Goal: Task Accomplishment & Management: Complete application form

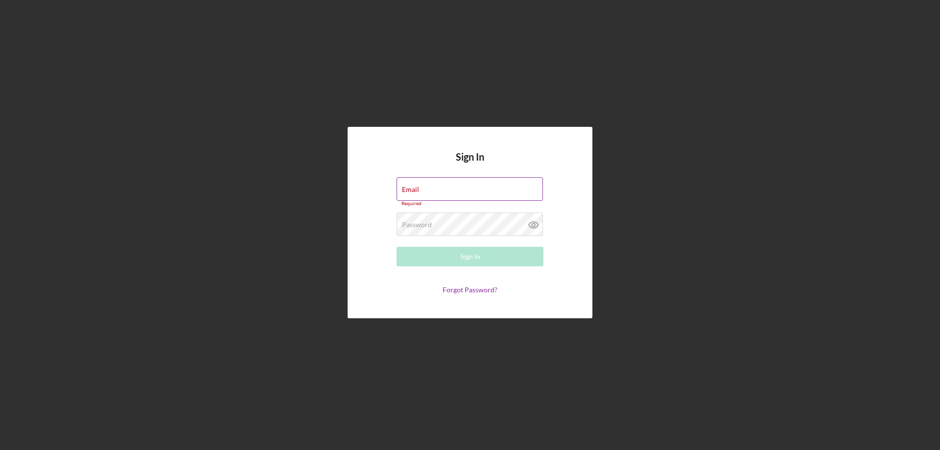
click at [460, 185] on div "Email Required" at bounding box center [470, 191] width 147 height 29
click at [456, 194] on input "Email" at bounding box center [470, 189] width 146 height 24
type input "[EMAIL_ADDRESS][DOMAIN_NAME]"
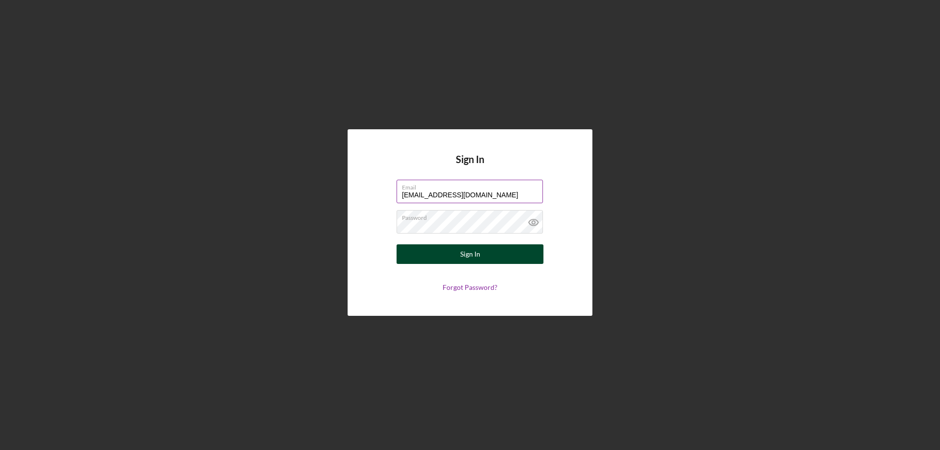
click at [454, 253] on button "Sign In" at bounding box center [470, 254] width 147 height 20
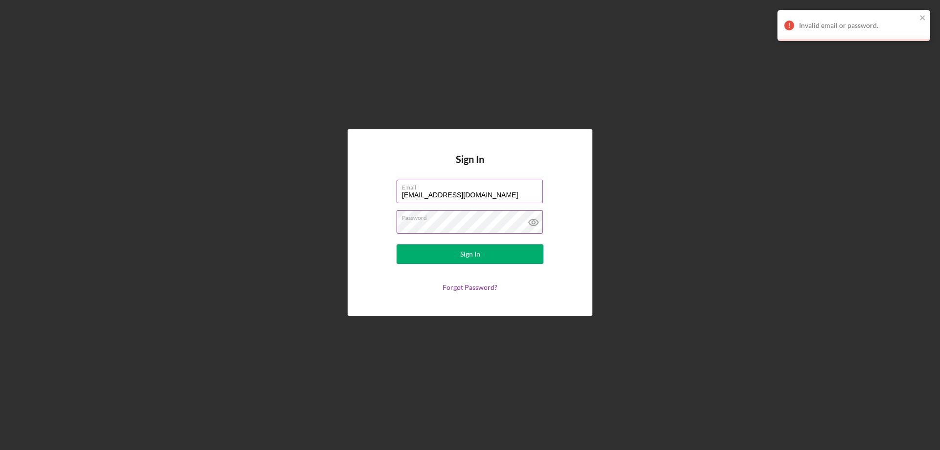
click at [535, 220] on icon at bounding box center [534, 222] width 24 height 24
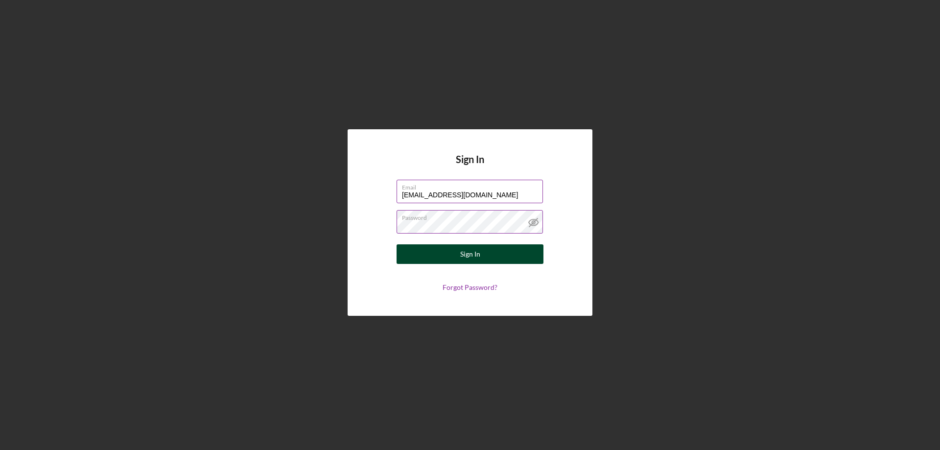
click at [458, 254] on button "Sign In" at bounding box center [470, 254] width 147 height 20
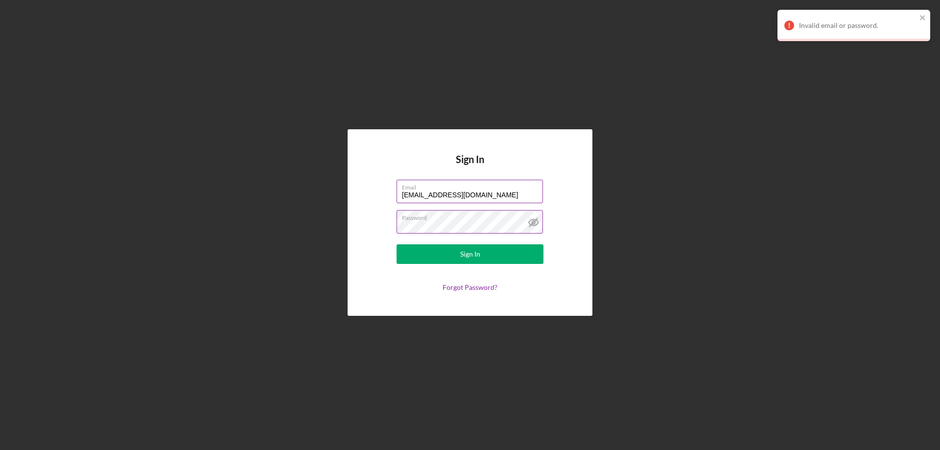
click at [397, 244] on button "Sign In" at bounding box center [470, 254] width 147 height 20
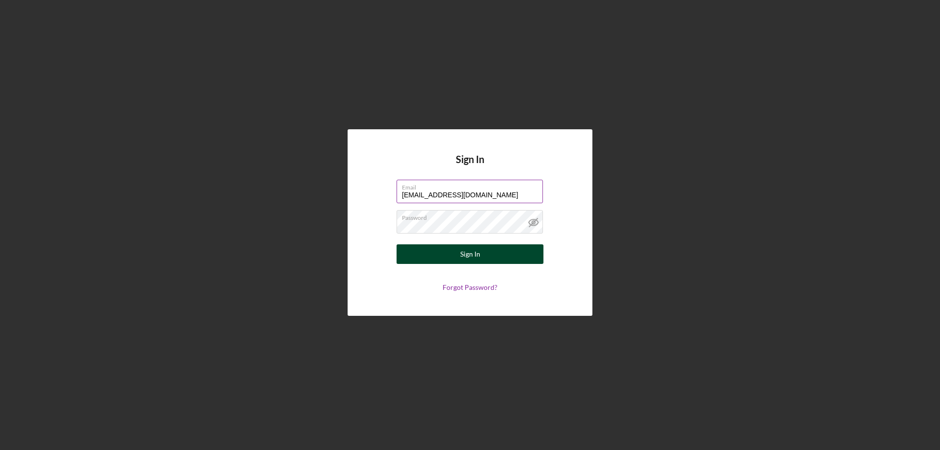
click at [461, 256] on div "Sign In" at bounding box center [470, 254] width 20 height 20
click at [459, 265] on form "Email [EMAIL_ADDRESS][DOMAIN_NAME] Password Sign In Forgot Password?" at bounding box center [470, 236] width 196 height 112
click at [462, 258] on div "Sign In" at bounding box center [470, 254] width 20 height 20
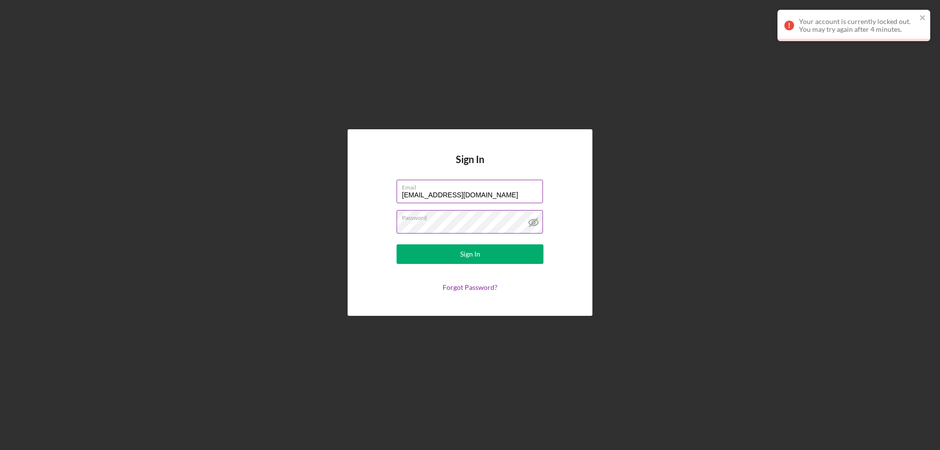
click at [441, 216] on label "Password" at bounding box center [472, 216] width 141 height 11
click at [444, 252] on button "Sign In" at bounding box center [470, 254] width 147 height 20
click at [462, 287] on link "Forgot Password?" at bounding box center [470, 287] width 55 height 8
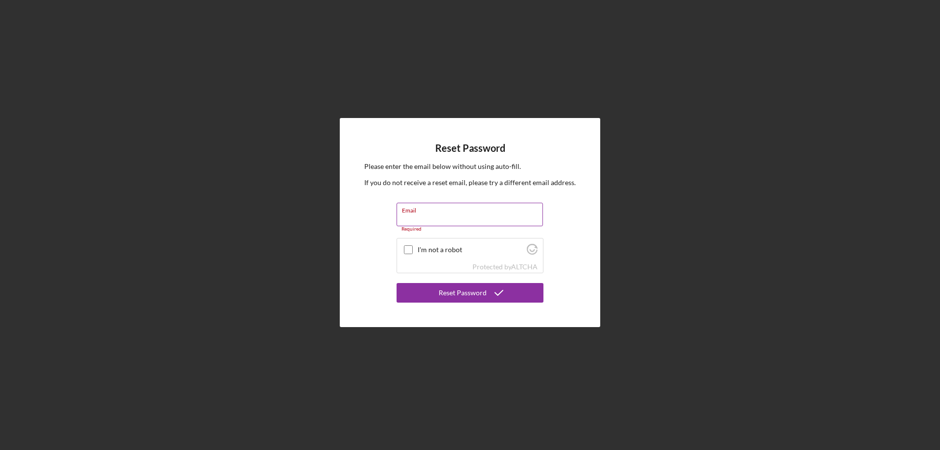
click at [437, 221] on input "Email" at bounding box center [470, 215] width 146 height 24
type input "[EMAIL_ADDRESS][DOMAIN_NAME]"
click at [405, 246] on input "I'm not a robot" at bounding box center [408, 245] width 9 height 9
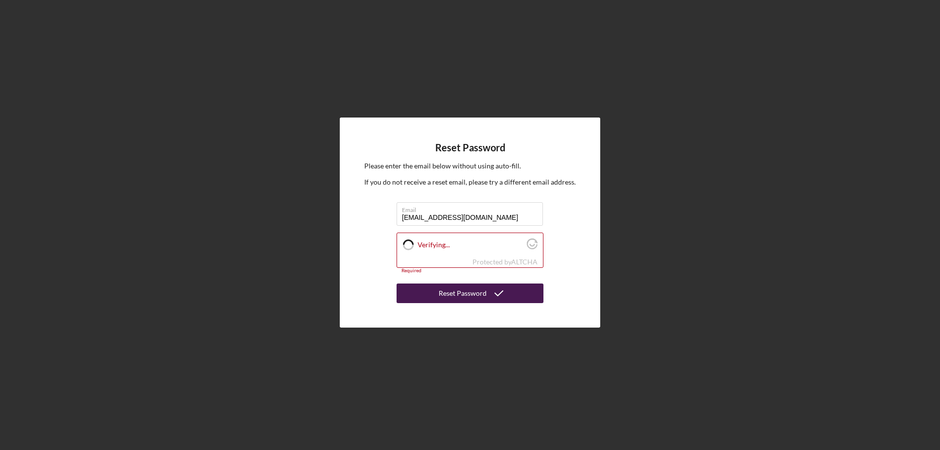
checkbox input "true"
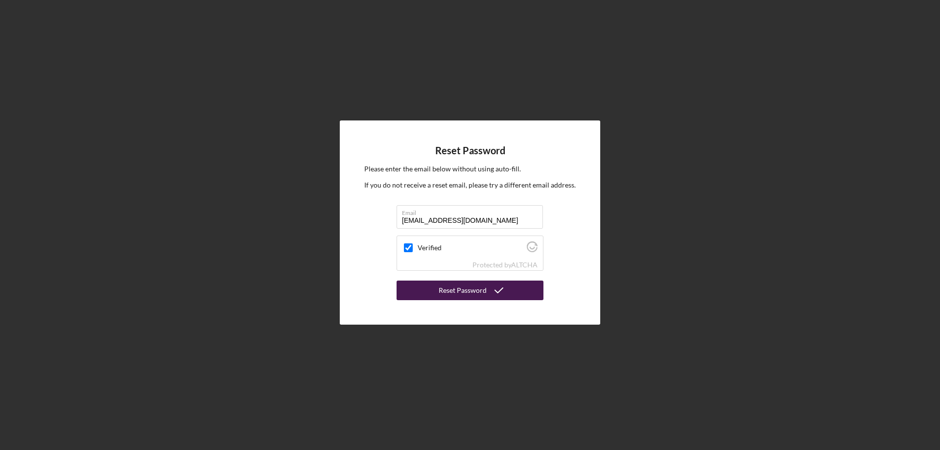
click at [462, 289] on div "Reset Password" at bounding box center [463, 291] width 48 height 20
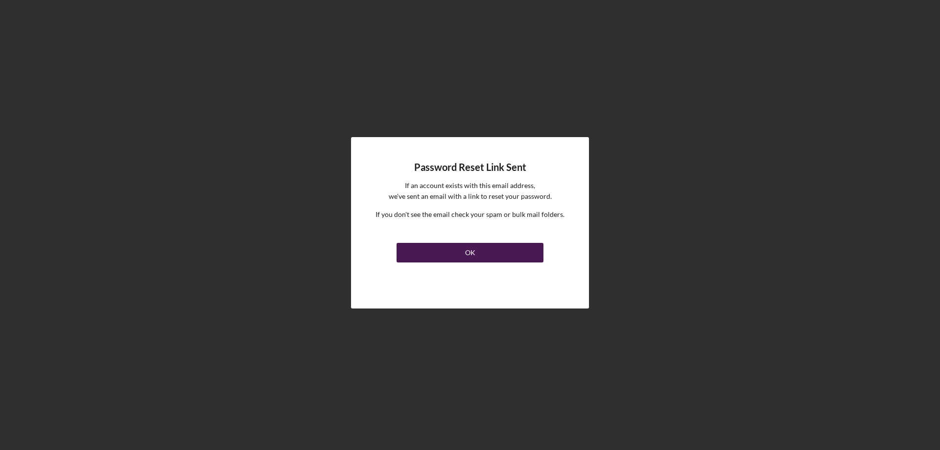
click at [460, 256] on button "OK" at bounding box center [470, 253] width 147 height 20
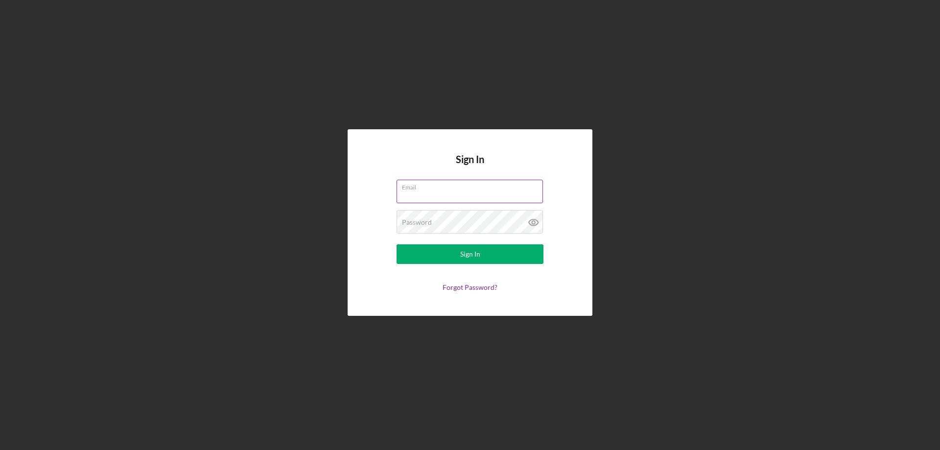
click at [407, 195] on input "Email" at bounding box center [470, 192] width 146 height 24
type input "[EMAIL_ADDRESS][DOMAIN_NAME]"
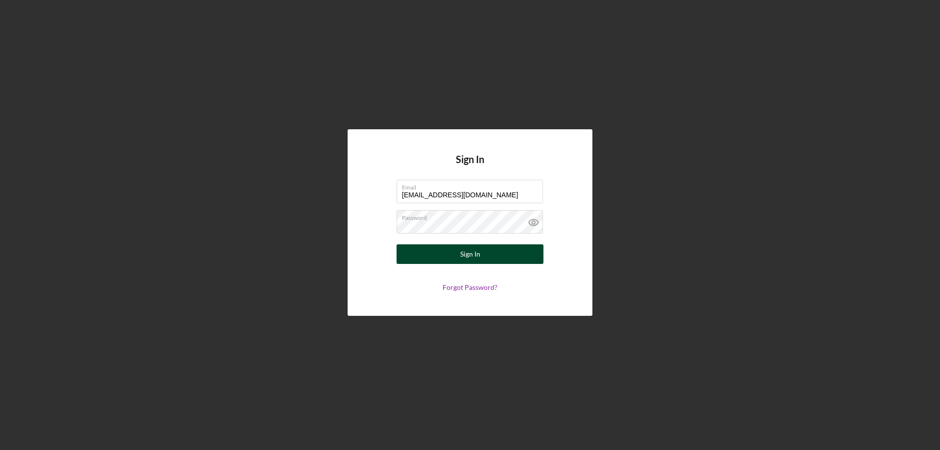
click at [475, 258] on div "Sign In" at bounding box center [470, 254] width 20 height 20
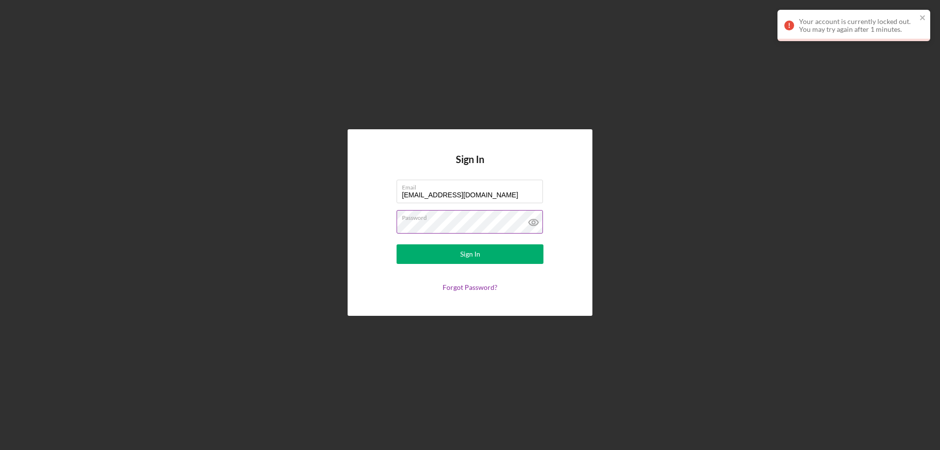
click at [530, 217] on icon at bounding box center [534, 222] width 24 height 24
click at [481, 251] on button "Sign In" at bounding box center [470, 254] width 147 height 20
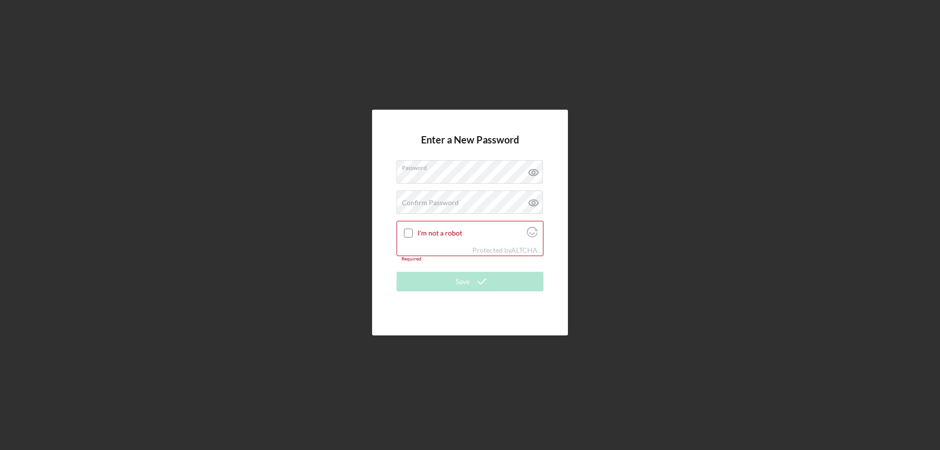
click at [382, 249] on div "Enter a New Password Password Confirm Password Passwords do not match. I'm not …" at bounding box center [470, 222] width 196 height 225
click at [409, 232] on input "I'm not a robot" at bounding box center [408, 233] width 9 height 9
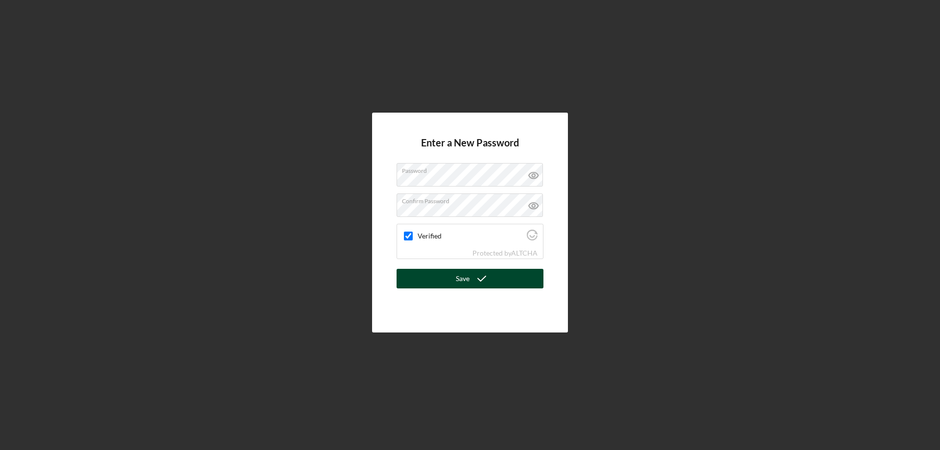
click at [451, 276] on button "Save" at bounding box center [470, 279] width 147 height 20
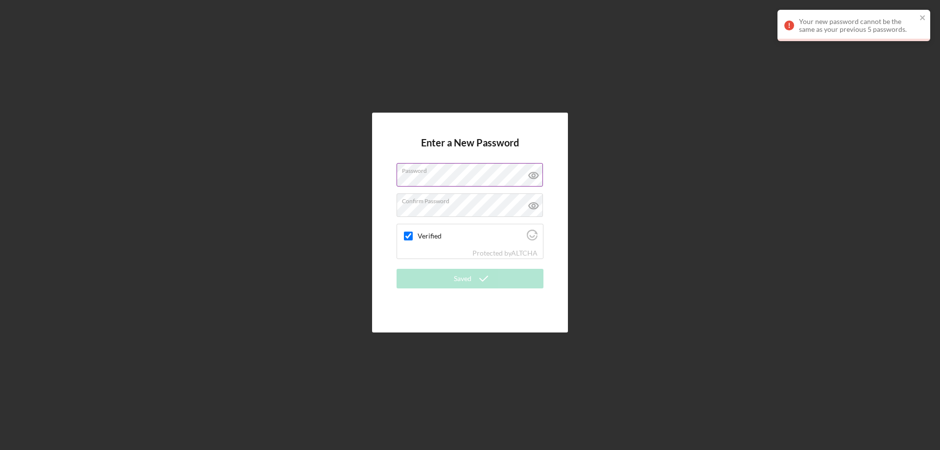
click at [534, 174] on icon at bounding box center [533, 175] width 3 height 3
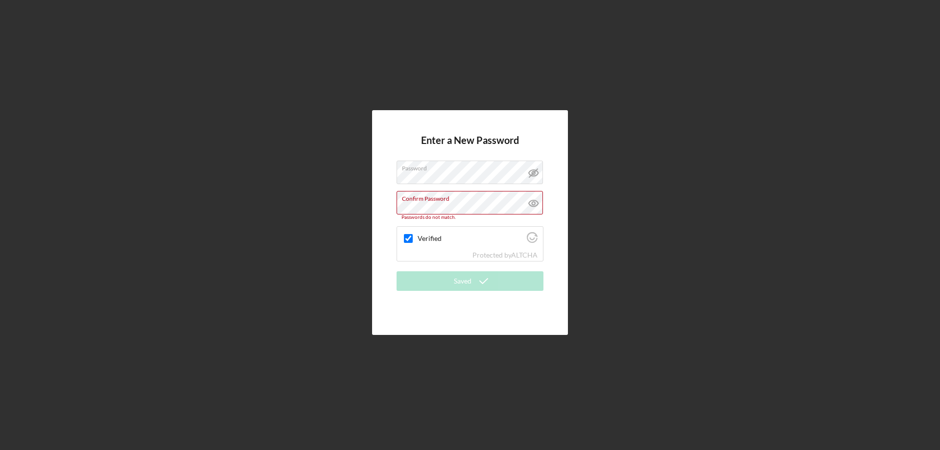
click at [382, 192] on div "Enter a New Password Password Confirm Password Passwords do not match. Verified…" at bounding box center [470, 222] width 196 height 225
click at [533, 201] on icon at bounding box center [533, 203] width 9 height 6
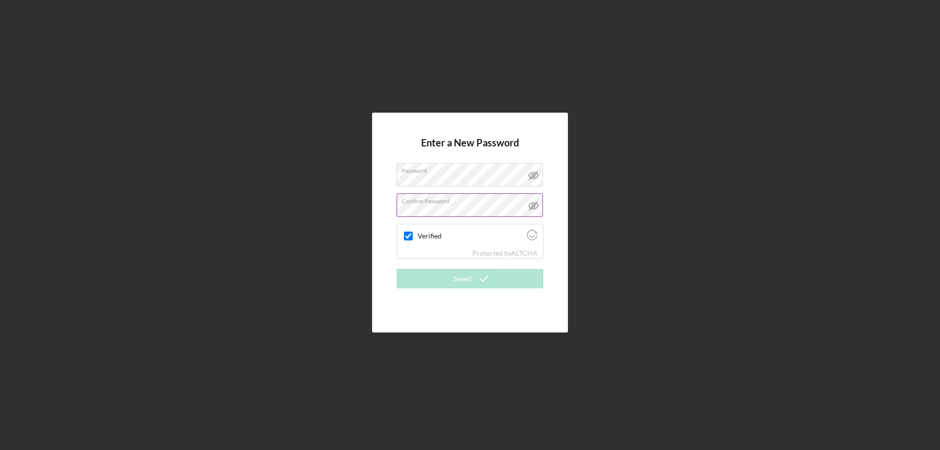
click at [560, 237] on div "Enter a New Password Password Confirm Password Verified Protected by ALTCHA Sav…" at bounding box center [470, 223] width 196 height 220
click at [407, 236] on input "Verified" at bounding box center [408, 236] width 9 height 9
click at [554, 214] on div "Enter a New Password Password Confirm Password Verified Protected by ALTCHA Sav…" at bounding box center [470, 223] width 196 height 220
click at [536, 237] on icon "Visit Altcha.org" at bounding box center [532, 235] width 11 height 11
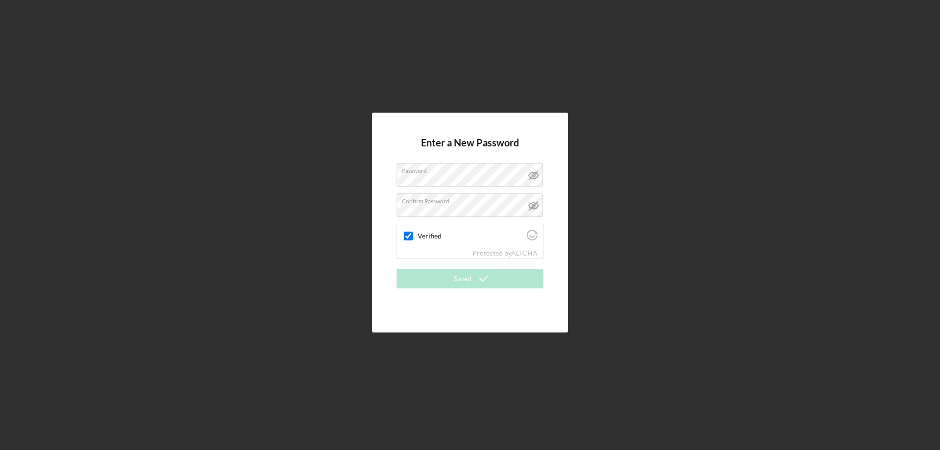
click at [386, 204] on div "Enter a New Password Password Confirm Password Verified Protected by ALTCHA Sav…" at bounding box center [470, 223] width 196 height 220
click at [535, 175] on icon at bounding box center [533, 175] width 3 height 3
click at [535, 204] on line at bounding box center [533, 206] width 8 height 8
click at [507, 310] on div "Enter a New Password Password Confirm Password Verified Protected by ALTCHA Sav…" at bounding box center [470, 223] width 196 height 220
click at [408, 235] on input "Verified" at bounding box center [408, 236] width 9 height 9
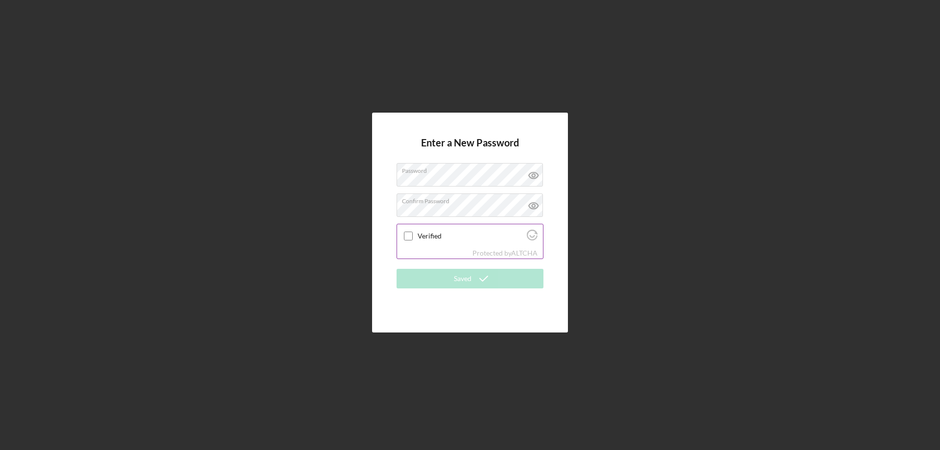
checkbox input "true"
click at [468, 314] on div "Enter a New Password Password Confirm Password Verified Protected by ALTCHA Sav…" at bounding box center [470, 223] width 196 height 220
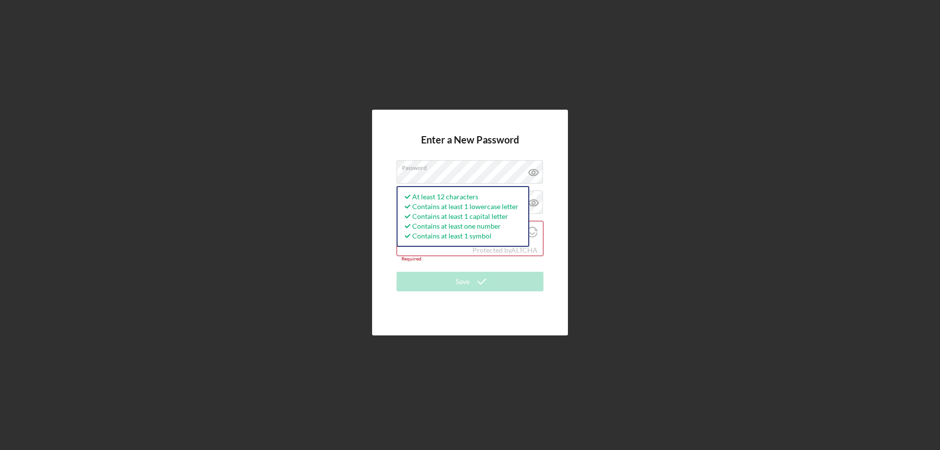
click at [385, 203] on div "Enter a New Password Password At least 12 characters Contains at least 1 lowerc…" at bounding box center [470, 222] width 196 height 225
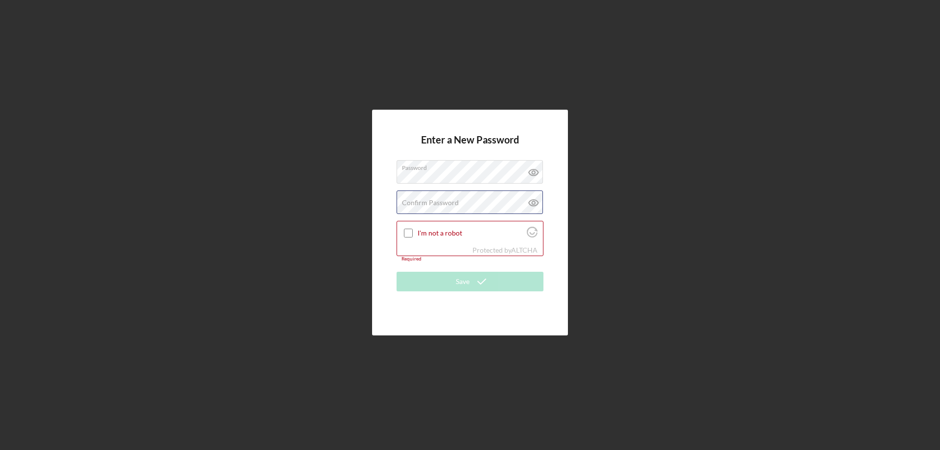
click at [425, 195] on div "Confirm Password Passwords do not match." at bounding box center [470, 203] width 147 height 24
click at [410, 234] on input "I'm not a robot" at bounding box center [408, 233] width 9 height 9
checkbox input "true"
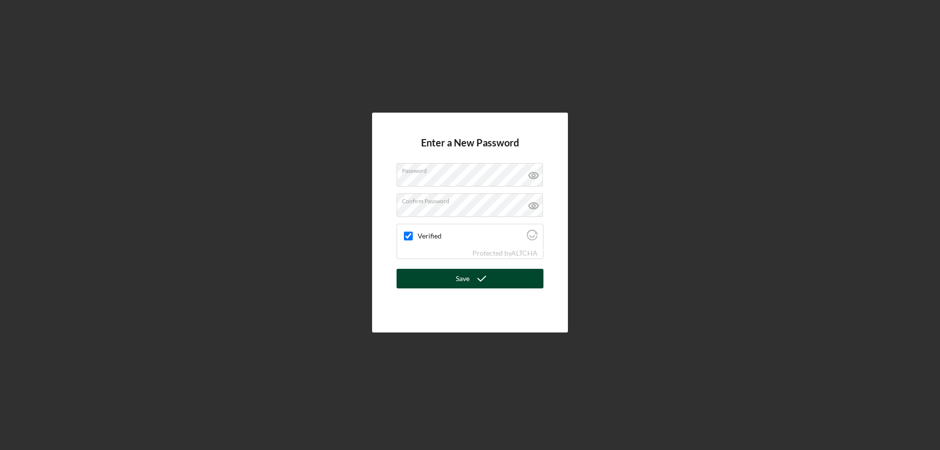
click at [464, 277] on div "Save" at bounding box center [463, 279] width 14 height 20
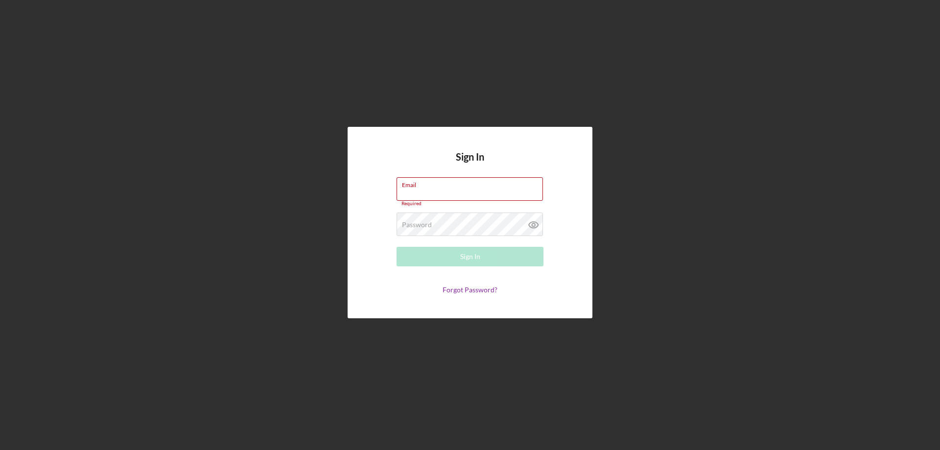
type input "p"
type input "a"
type input "[EMAIL_ADDRESS][DOMAIN_NAME]"
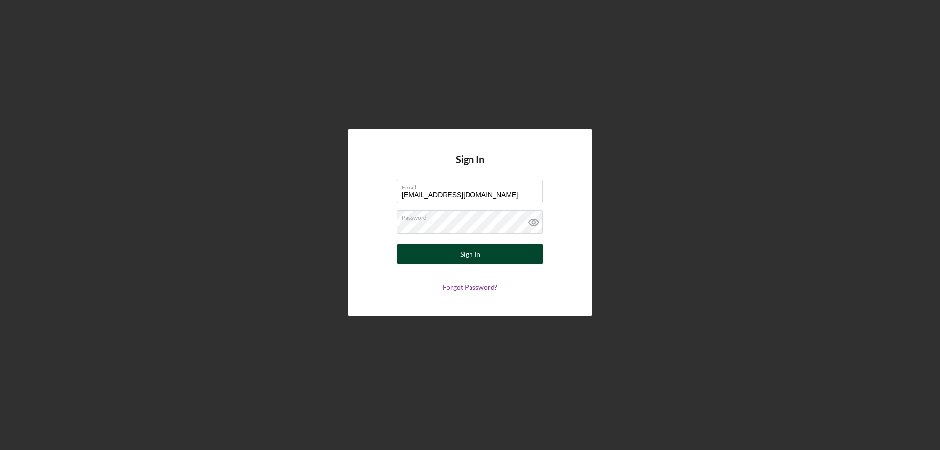
click at [473, 255] on div "Sign In" at bounding box center [470, 254] width 20 height 20
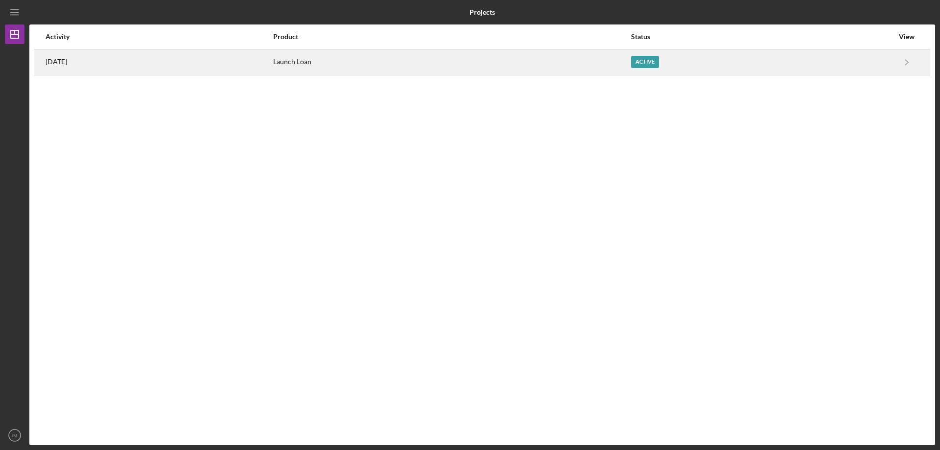
click at [659, 62] on div "Active" at bounding box center [645, 62] width 28 height 12
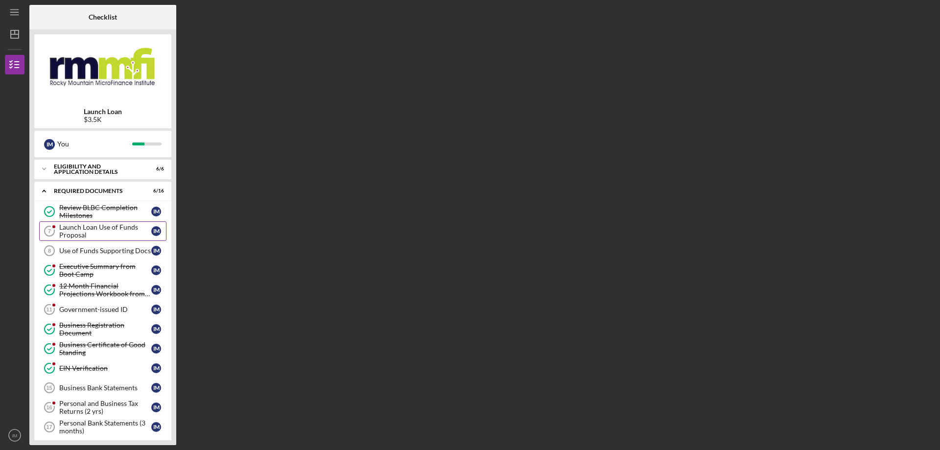
click at [91, 237] on div "Launch Loan Use of Funds Proposal" at bounding box center [105, 231] width 92 height 16
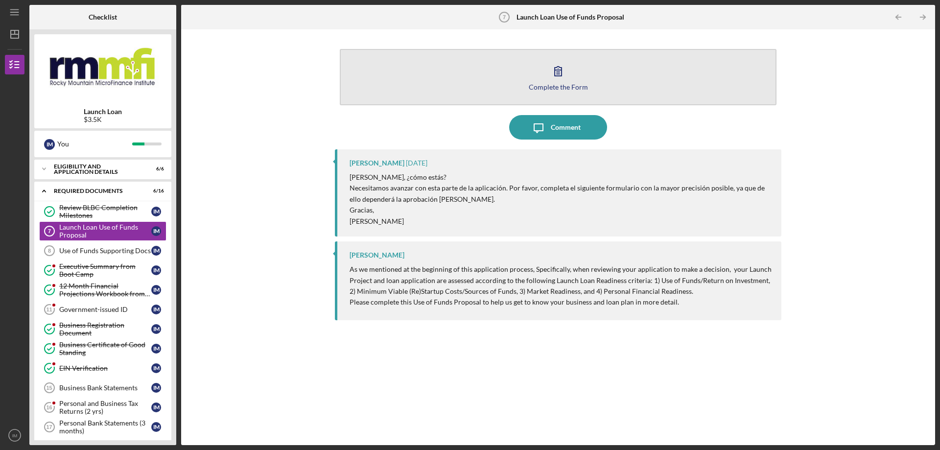
click at [560, 84] on div "Complete the Form" at bounding box center [558, 86] width 59 height 7
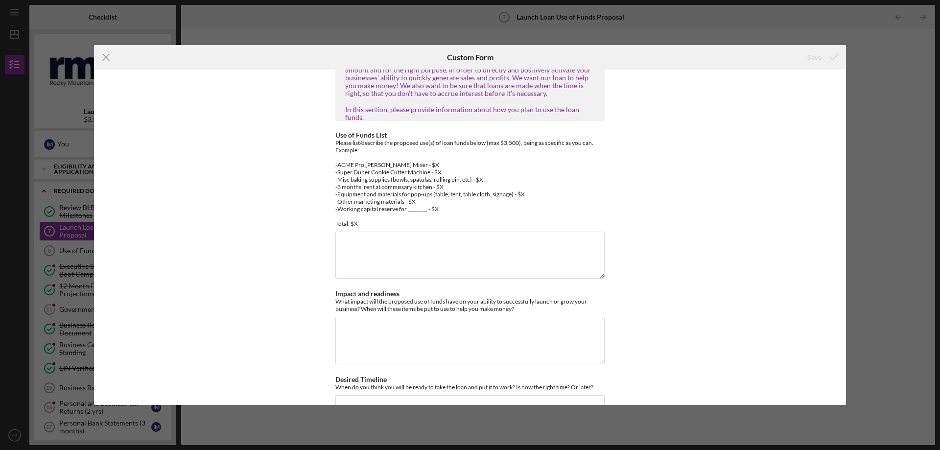
scroll to position [6, 0]
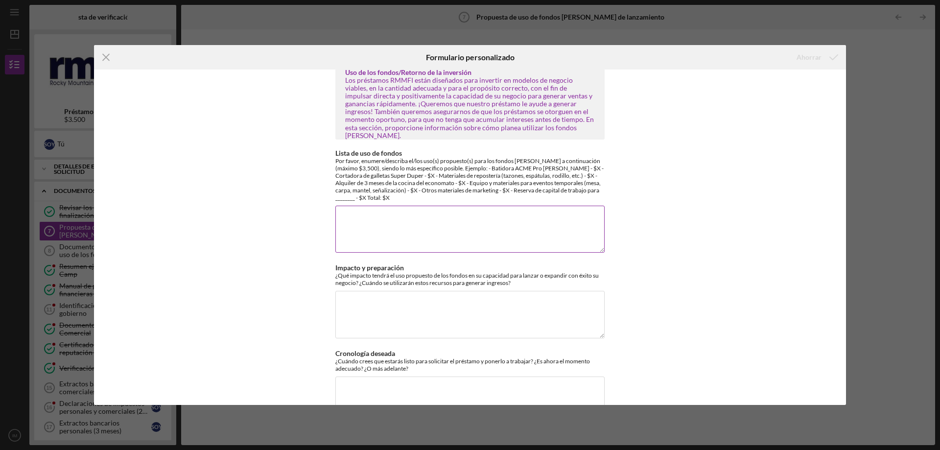
click at [341, 216] on textarea "Lista de uso de fondos" at bounding box center [470, 229] width 269 height 47
click at [426, 220] on textarea "1) Fire Supression System, Company" at bounding box center [470, 229] width 269 height 47
click at [481, 218] on textarea "1) Fire Supression System, by Company" at bounding box center [470, 229] width 269 height 47
paste textarea "72" Stainless Steel Moveable Foodservice Gas Connector - 3/4" Diameter"
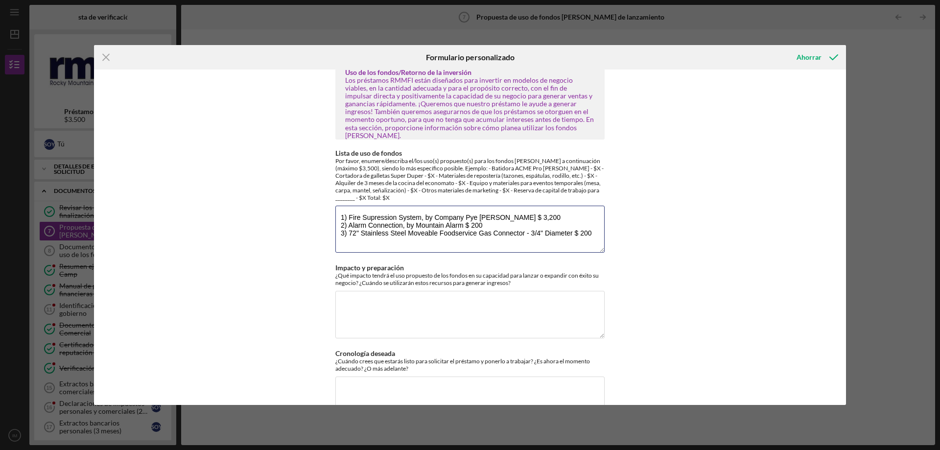
type textarea "1) Fire Supression System, by Company Pye [PERSON_NAME] $ 3,200 2) Alarm Connec…"
click at [641, 228] on div "Uso de los fondos/Retorno de la inversión Los préstamos RMMFI están diseñados p…" at bounding box center [470, 238] width 752 height 336
click at [663, 259] on div "Uso de los fondos/Retorno de la inversión Los préstamos RMMFI están diseñados p…" at bounding box center [470, 238] width 752 height 336
click at [387, 303] on textarea "Impacto y preparación" at bounding box center [470, 314] width 269 height 47
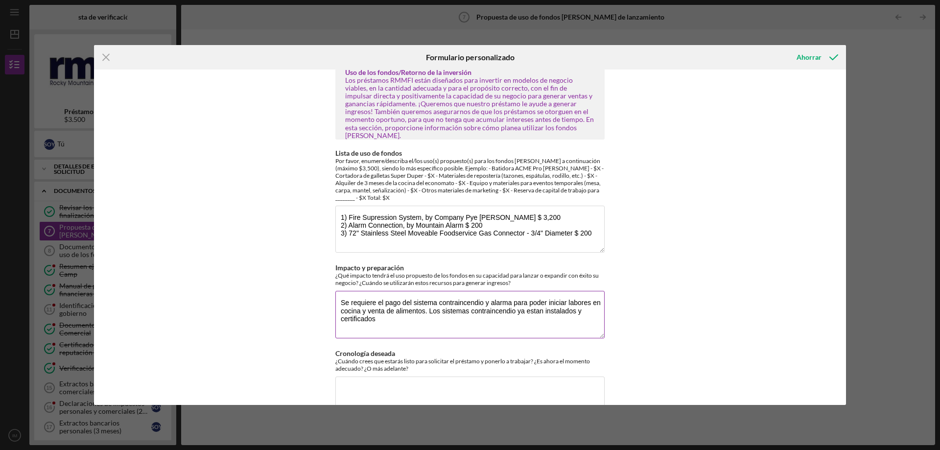
click at [580, 311] on textarea "Se requiere el pago del sistema contraincendio y alarma para poder iniciar labo…" at bounding box center [470, 314] width 269 height 47
click at [382, 324] on textarea "Se requiere el pago del sistema contraincendio y alarma para poder iniciar labo…" at bounding box center [470, 314] width 269 height 47
click at [413, 319] on textarea "Se requiere el pago del sistema contraincendio y alarma para poder iniciar labo…" at bounding box center [470, 314] width 269 height 47
click at [426, 319] on textarea "Se requiere el pago del sistema contraincendio y alarma para poder iniciar labo…" at bounding box center [470, 314] width 269 height 47
click at [536, 322] on textarea "Se requiere el pago del sistema contraincendio y alarma para poder iniciar labo…" at bounding box center [470, 314] width 269 height 47
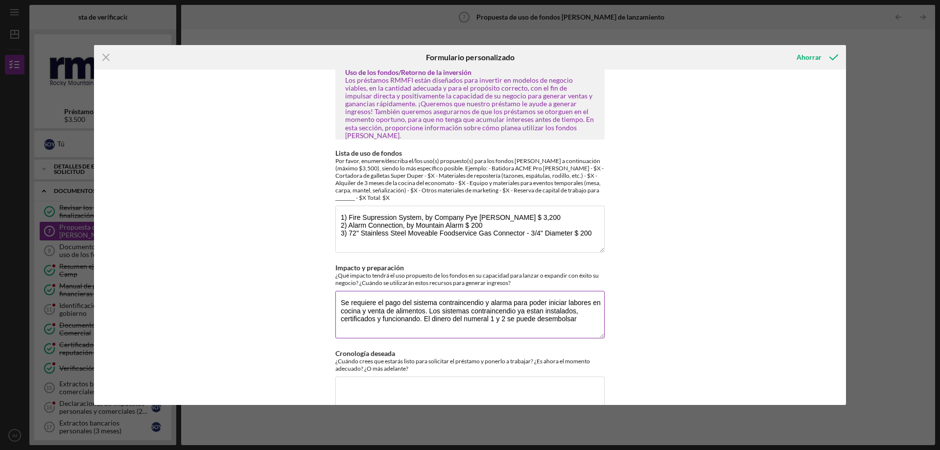
click at [583, 326] on textarea "Se requiere el pago del sistema contraincendio y alarma para poder iniciar labo…" at bounding box center [470, 314] width 269 height 47
click at [434, 328] on textarea "Se requiere el pago del sistema contraincendio y alarma para poder iniciar labo…" at bounding box center [470, 314] width 269 height 47
click at [601, 318] on textarea "Se requiere el pago del sistema contraincendio y alarma para poder iniciar labo…" at bounding box center [470, 314] width 269 height 47
click at [400, 328] on textarea "Se requiere el pago del sistema contraincendio y alarma para poder iniciar labo…" at bounding box center [470, 314] width 269 height 47
type textarea "Se requiere el pago del sistema contraincendio y alarma para poder iniciar labo…"
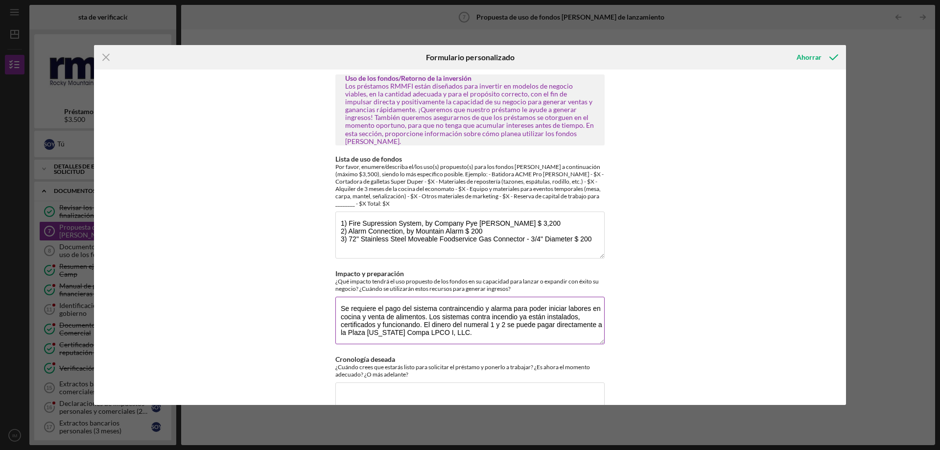
click at [420, 334] on textarea "Se requiere el pago del sistema contraincendio y alarma para poder iniciar labo…" at bounding box center [470, 320] width 269 height 47
click at [494, 340] on textarea "Se requiere el pago del sistema contraincendio y alarma para poder iniciar labo…" at bounding box center [470, 320] width 269 height 47
type textarea "Se requiere el pago del sistema contra incendio y alarma para poder iniciar lab…"
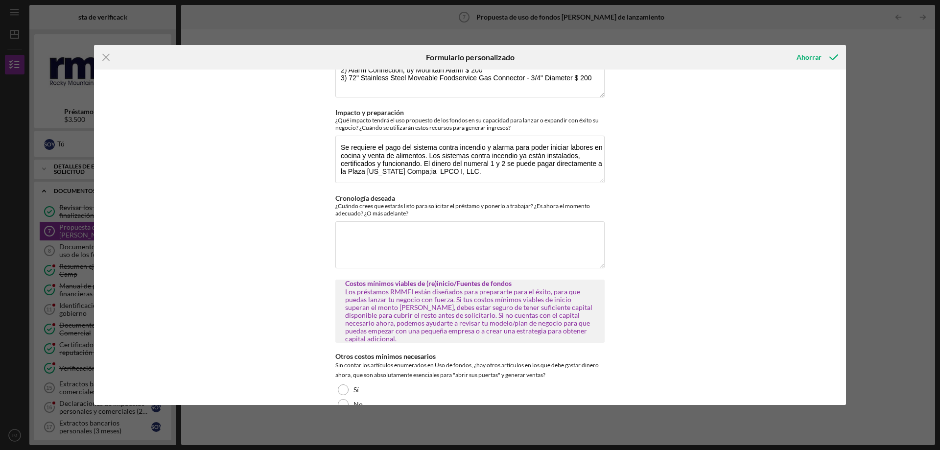
scroll to position [165, 0]
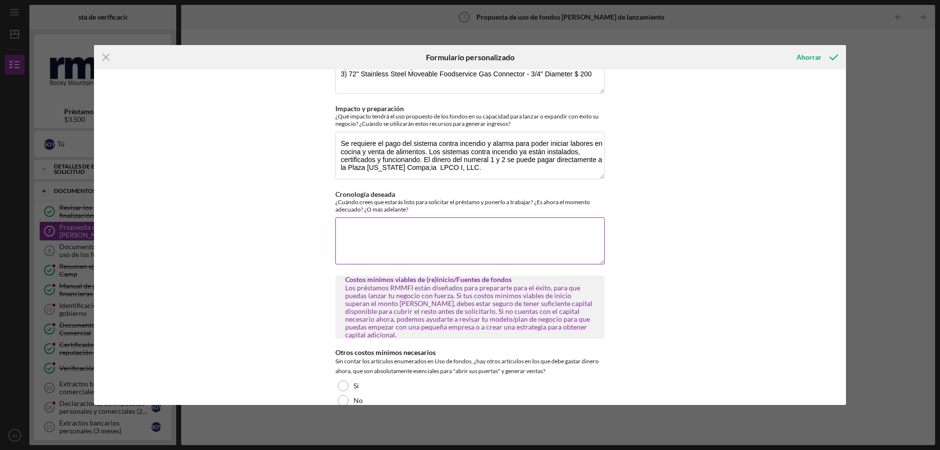
click at [360, 231] on textarea "Cronología deseada" at bounding box center [470, 240] width 269 height 47
click at [380, 241] on textarea "Estoy listo para solicitar el préstamo por que mi cocina ya tiene licencia de v…" at bounding box center [470, 240] width 269 height 47
click at [499, 239] on textarea "Estoy listo para solicitar el préstamo por que mi cocina ya tiene licencia de v…" at bounding box center [470, 240] width 269 height 47
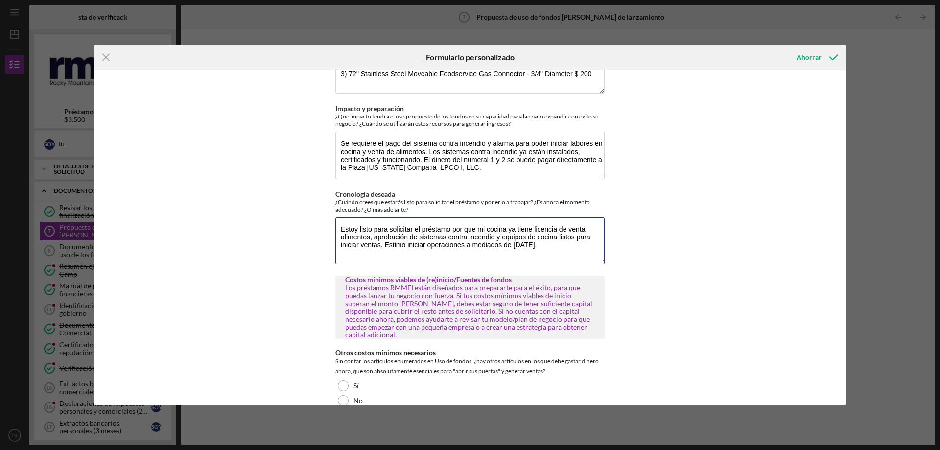
type textarea "Estoy listo para solicitar el préstamo por que mi cocina ya tiene licencia de v…"
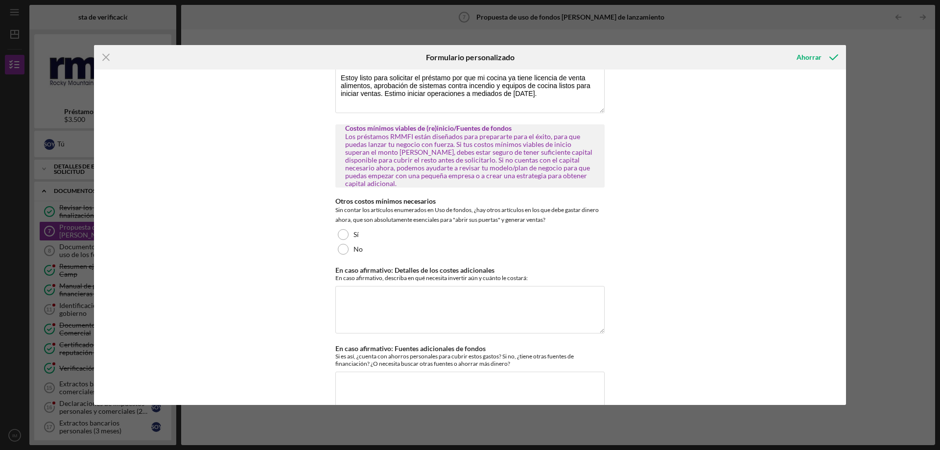
scroll to position [370, 0]
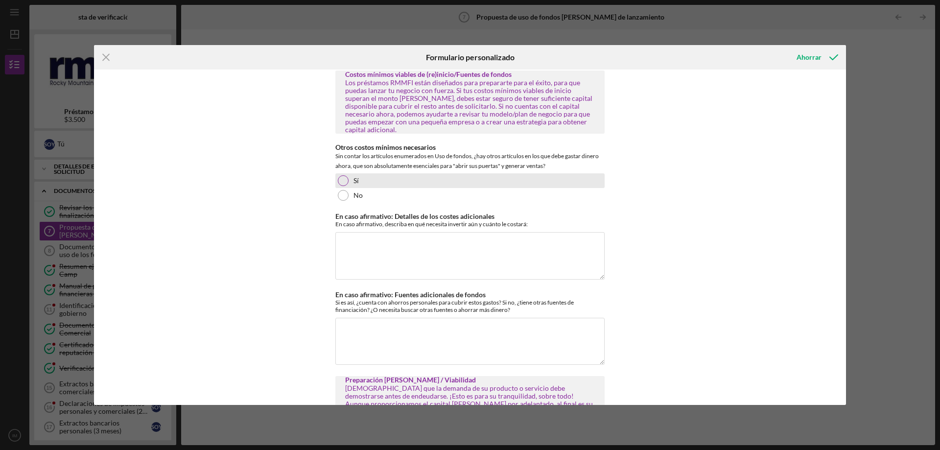
click at [340, 175] on div at bounding box center [343, 180] width 11 height 11
click at [346, 234] on textarea "En caso afirmativo: Detalles de los costes adicionales" at bounding box center [470, 255] width 269 height 47
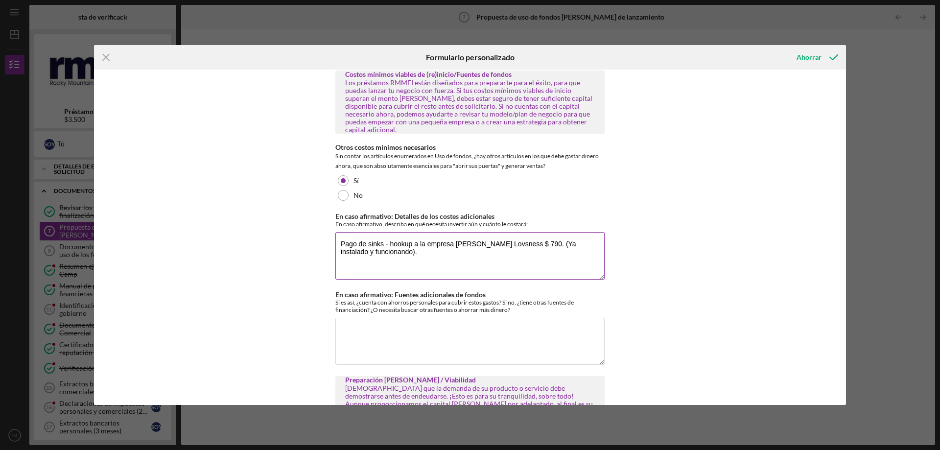
paste textarea "Adquisicion del POS “Sistema de pago”:$1457"
click at [537, 251] on textarea "Pago de sinks - hookup a la empresa [PERSON_NAME] Lovsness $ 790. (Ya instalado…" at bounding box center [470, 255] width 269 height 47
click at [535, 253] on textarea "Pago de sinks - hookup a la empresa [PERSON_NAME] Lovsness $ 790. (Ya instalado…" at bounding box center [470, 255] width 269 height 47
click at [374, 261] on textarea "Pago de sinks - hookup a la empresa [PERSON_NAME] Lovsness $ 790. (Ya instalado…" at bounding box center [470, 255] width 269 height 47
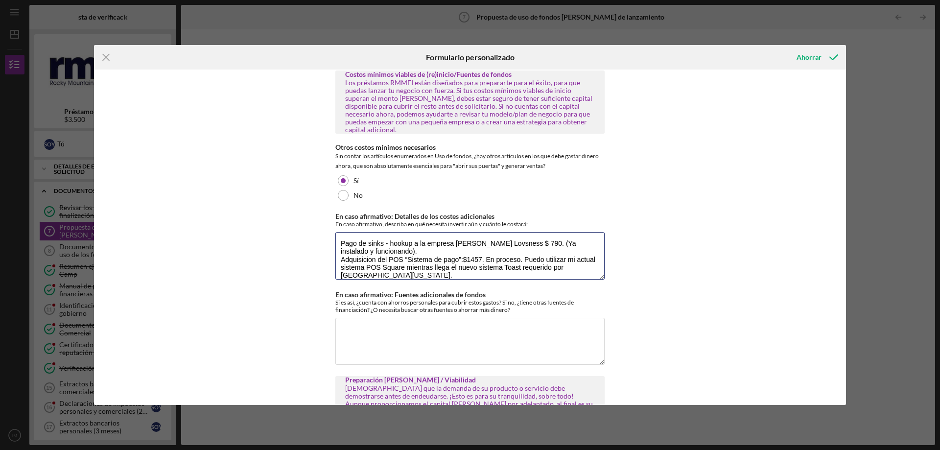
type textarea "Pago de sinks - hookup a la empresa [PERSON_NAME] Lovsness $ 790. (Ya instalado…"
click at [629, 291] on div "Uso de los fondos/Retorno de la inversión Los préstamos RMMFI están diseñados p…" at bounding box center [470, 238] width 752 height 336
click at [421, 326] on textarea "En caso afirmativo: Fuentes adicionales de fondos" at bounding box center [470, 341] width 269 height 47
type textarea "Cuento con ahorros personales para cubrir estos gastos e inversiones, al igual …"
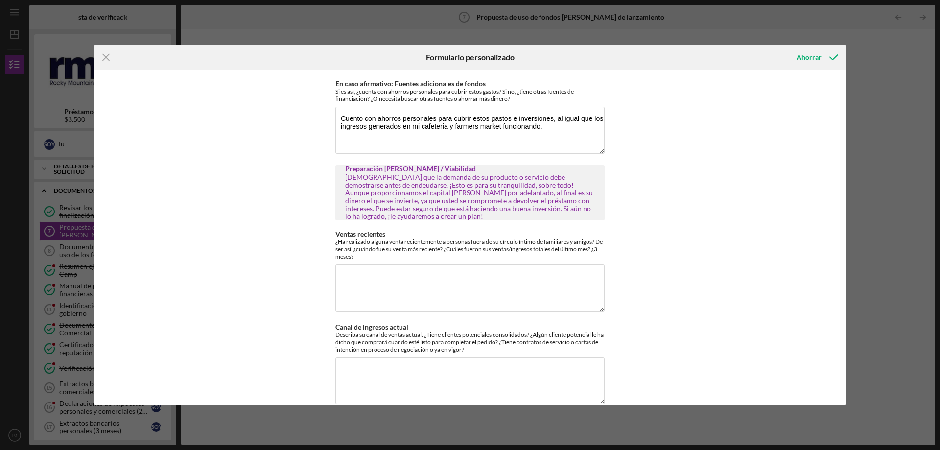
scroll to position [603, 0]
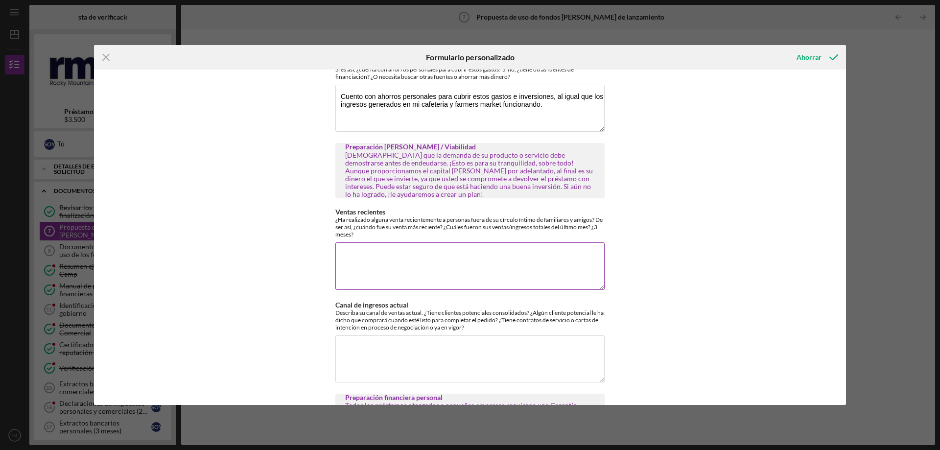
click at [365, 259] on textarea "Ventas recientes" at bounding box center [470, 265] width 269 height 47
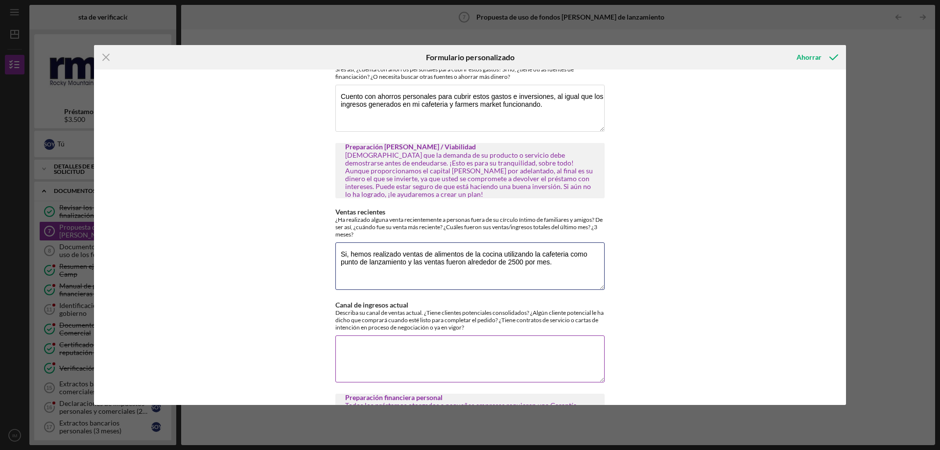
type textarea "Si, hemos realizado ventas de alimentos de la cocina utilizando la cafeteria co…"
click at [407, 353] on textarea "Canal de ingresos actual" at bounding box center [470, 359] width 269 height 47
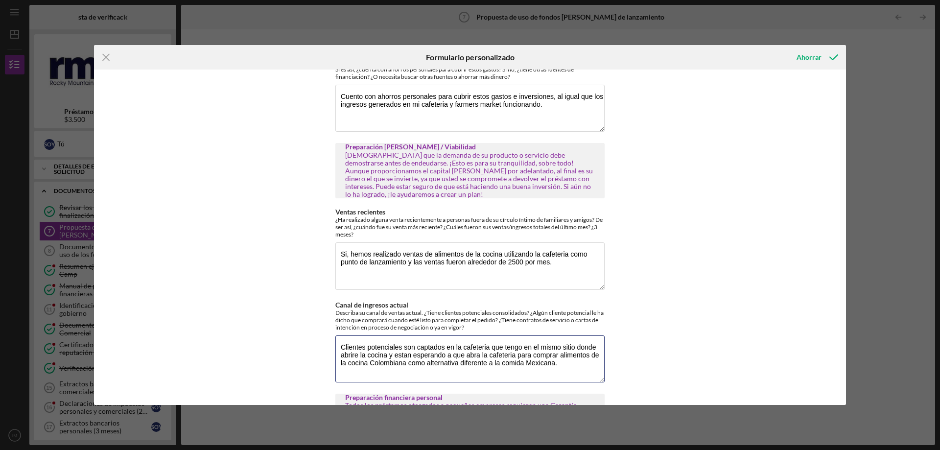
type textarea "Clientes potenciales son captados en la cafeteria que tengo en el mismo sitio d…"
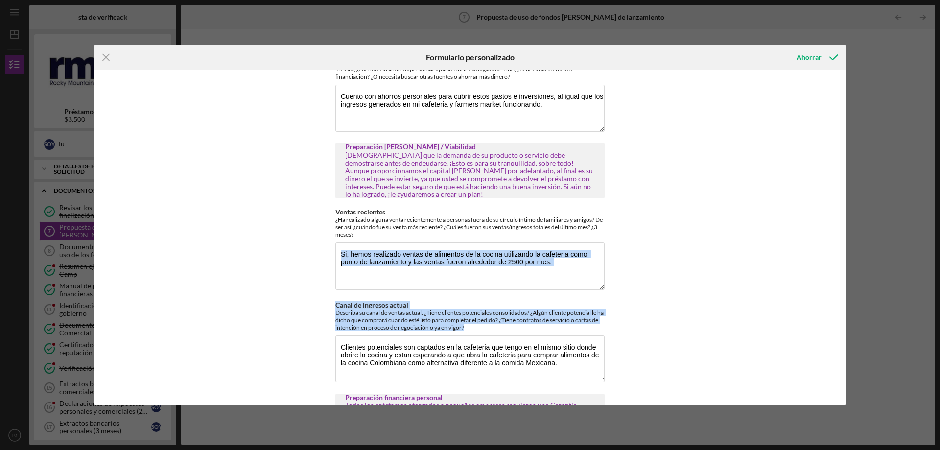
drag, startPoint x: 846, startPoint y: 278, endPoint x: 852, endPoint y: 334, distance: 56.1
click at [852, 334] on div "Icon/Menu Close Formulario personalizado Ahorrar Uso de los fondos/Retorno de l…" at bounding box center [470, 225] width 940 height 450
click at [823, 254] on div "Uso de los fondos/Retorno de la inversión Los préstamos RMMFI están diseñados p…" at bounding box center [470, 238] width 752 height 336
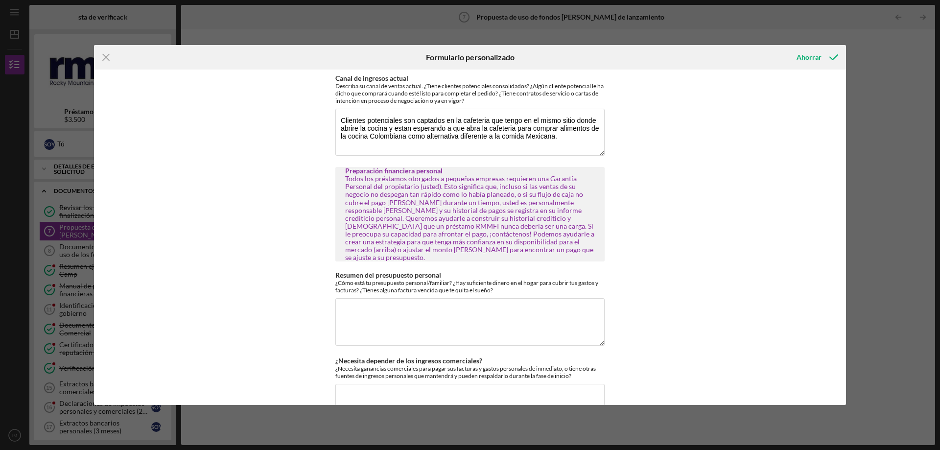
scroll to position [850, 0]
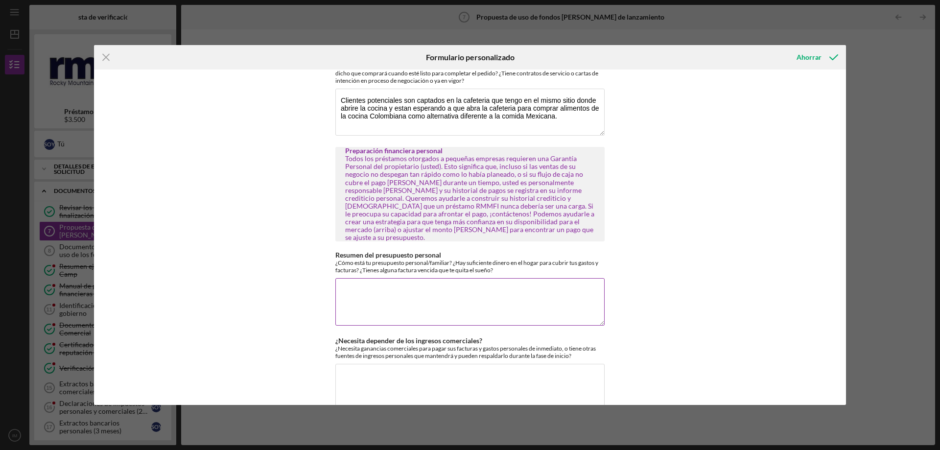
click at [422, 282] on textarea "Resumen del presupuesto personal" at bounding box center [470, 301] width 269 height 47
type textarea "Presupuesto familiar esta cubierto por los ingresos de Farmers Market y empleo …"
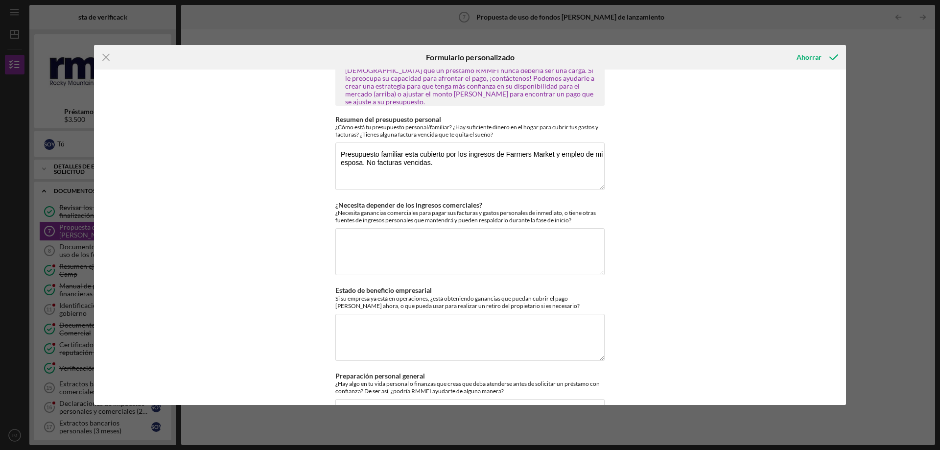
scroll to position [1004, 0]
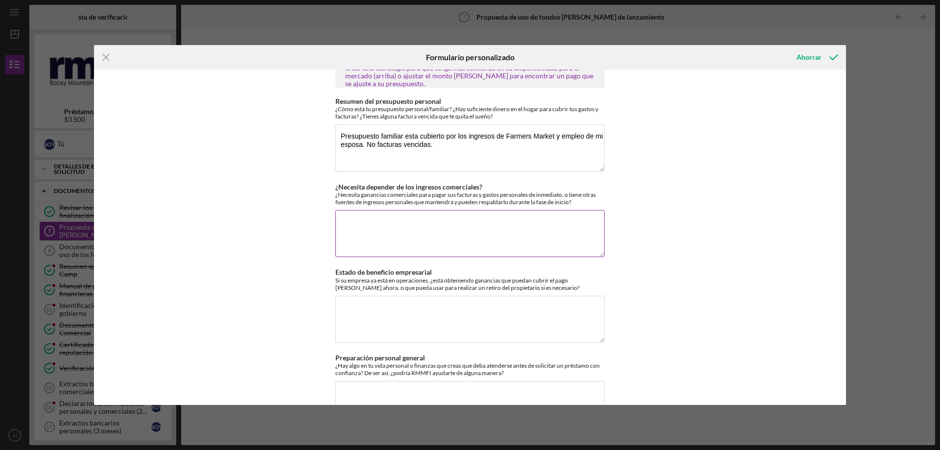
click at [419, 215] on textarea "¿Necesita depender de los ingresos comerciales?" at bounding box center [470, 233] width 269 height 47
type textarea "no necesito de las ganancias comerciales de la cocina y tenemos ingresos de otr…"
click at [360, 309] on textarea "Estado de beneficio empresarial" at bounding box center [470, 319] width 269 height 47
type textarea "s"
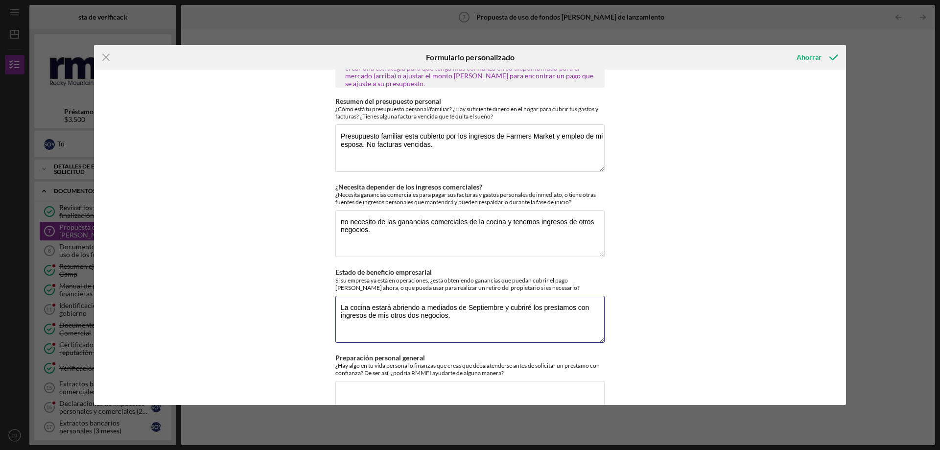
type textarea "La cocina estará abriendo a mediados de Septiembre y cubriré los prestamos con …"
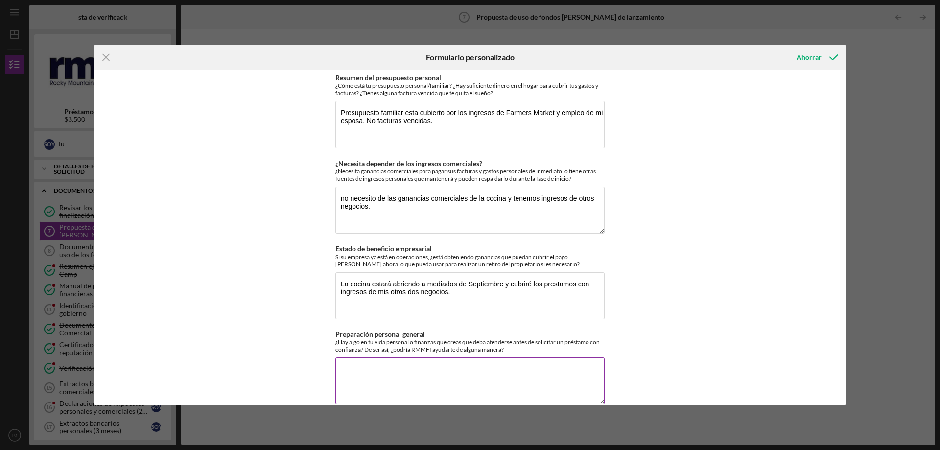
click at [417, 358] on textarea "Preparación personal general" at bounding box center [470, 381] width 269 height 47
type textarea "n"
type textarea "No, todo esta cubierto."
click at [808, 56] on font "Ahorrar" at bounding box center [809, 57] width 25 height 8
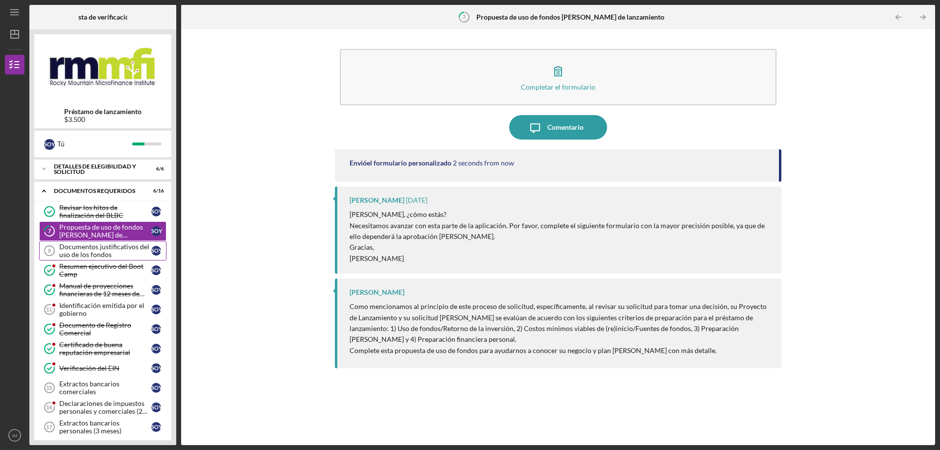
click at [73, 252] on font "Documentos justificativos del uso de los fondos" at bounding box center [104, 250] width 90 height 16
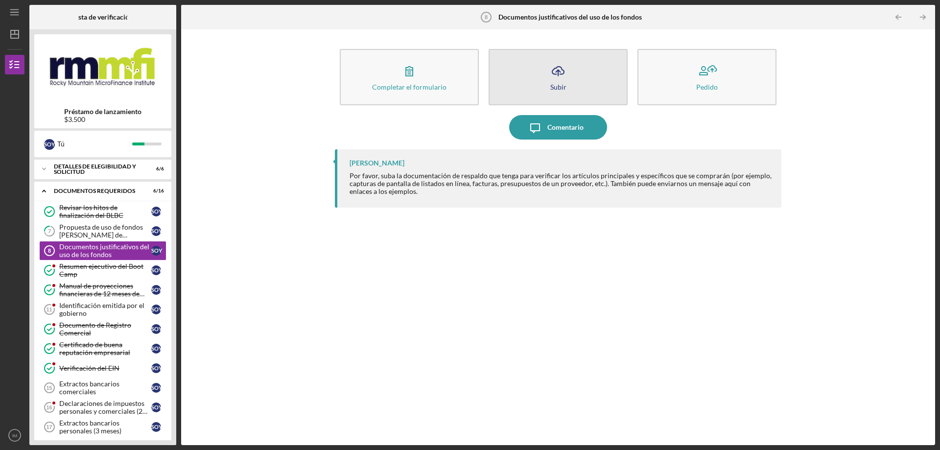
click at [565, 86] on font "Subir" at bounding box center [559, 87] width 16 height 8
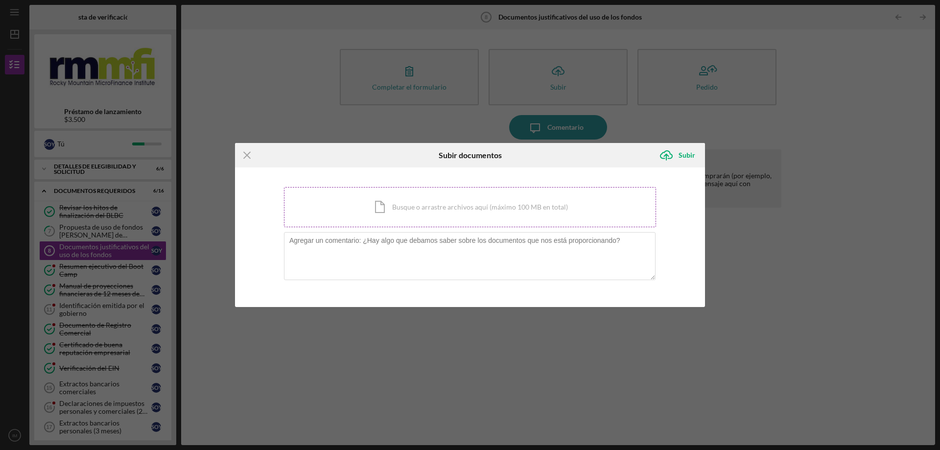
click at [442, 204] on div "Icon/Document Busque o arrastre archivos aquí (máximo 100 MB en total) Toque pa…" at bounding box center [470, 207] width 372 height 40
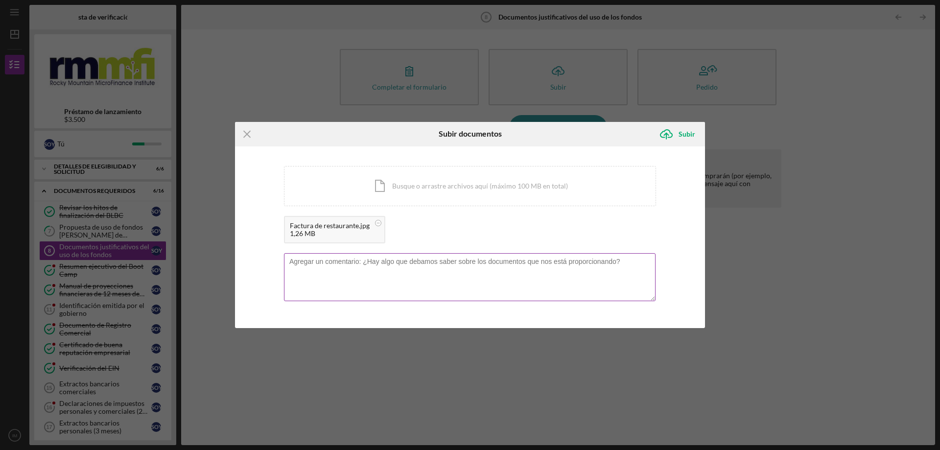
click at [421, 290] on textarea at bounding box center [470, 277] width 372 height 48
click at [327, 260] on textarea "Invoice de [GEOGRAPHIC_DATA] tierra querida" at bounding box center [470, 277] width 372 height 48
type textarea "Invoice de [GEOGRAPHIC_DATA] tierra querida"
click at [685, 132] on font "Subir" at bounding box center [687, 134] width 17 height 8
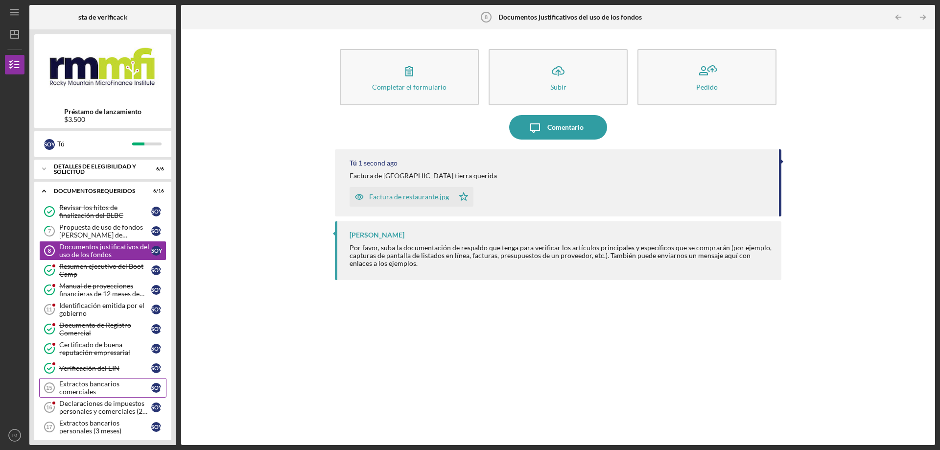
click at [81, 392] on font "Extractos bancarios comerciales" at bounding box center [89, 388] width 60 height 16
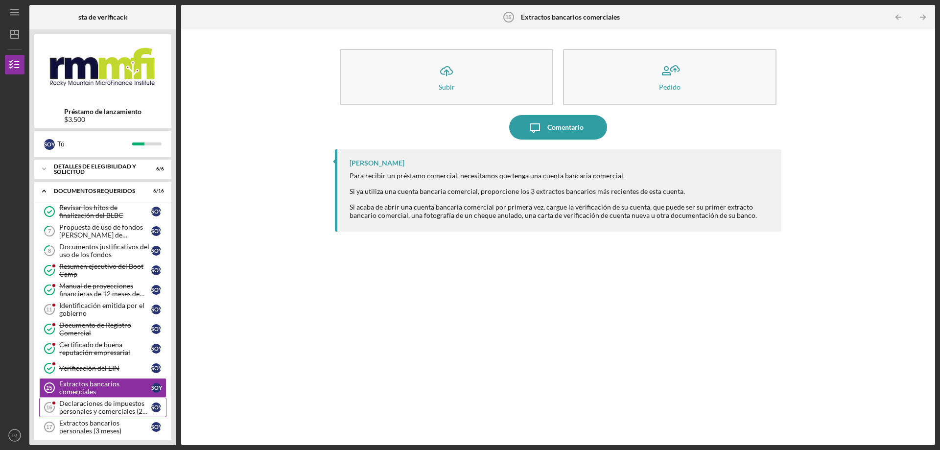
click at [112, 407] on font "Declaraciones de impuestos personales y comerciales (2 años)" at bounding box center [103, 411] width 88 height 24
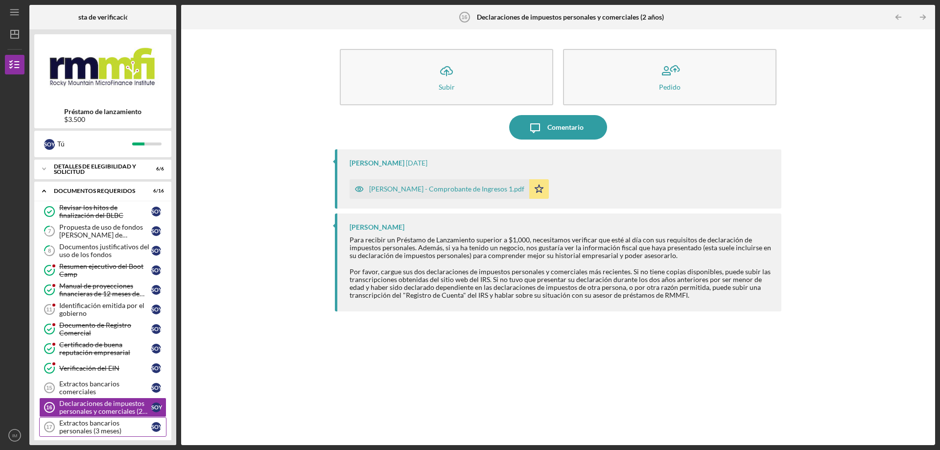
click at [119, 422] on div "Extractos bancarios personales (3 meses)" at bounding box center [105, 427] width 92 height 16
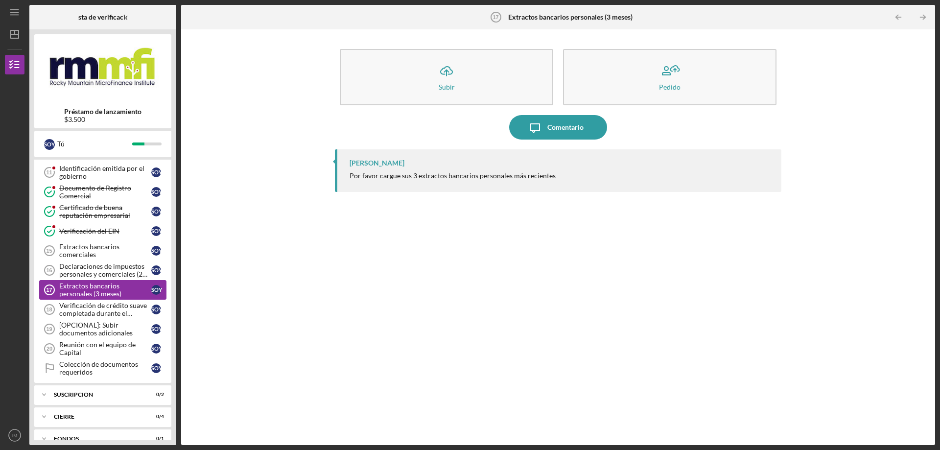
scroll to position [151, 0]
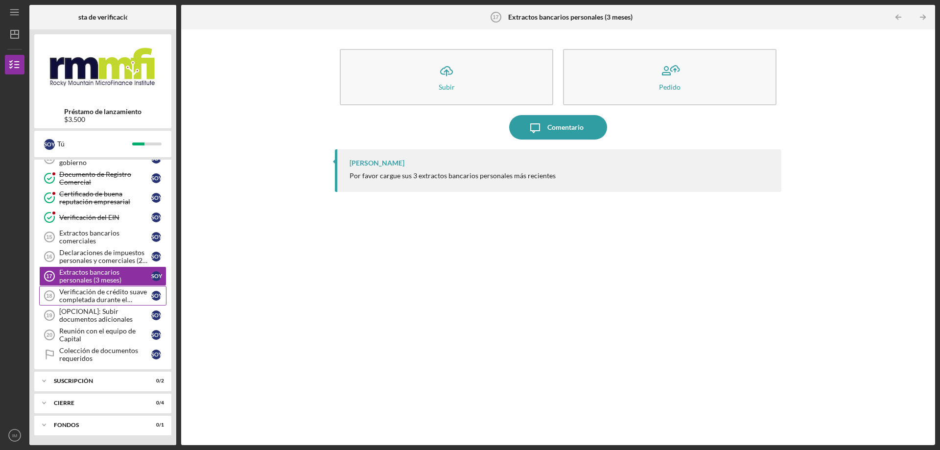
click at [73, 289] on font "Verificación de crédito suave completada durante el campamento de entrenamiento" at bounding box center [103, 304] width 88 height 32
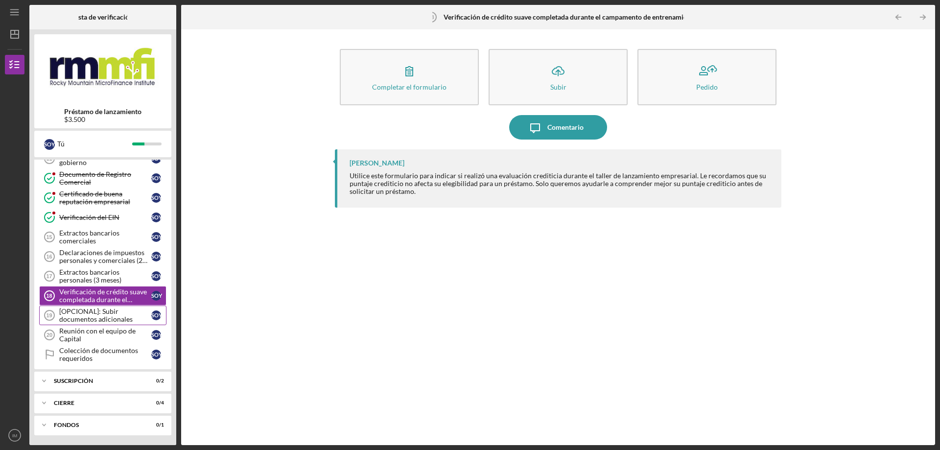
click at [78, 313] on font "[OPCIONAL]: Subir documentos adicionales" at bounding box center [95, 315] width 73 height 16
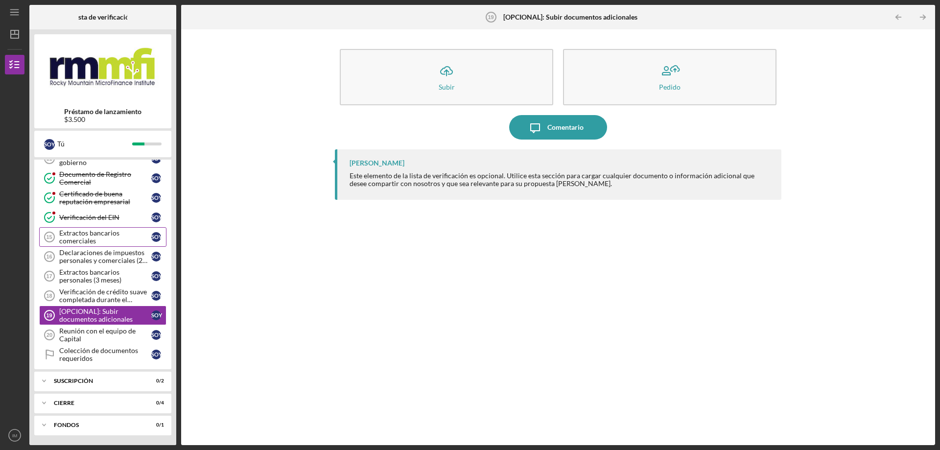
click at [76, 239] on font "Extractos bancarios comerciales" at bounding box center [89, 237] width 60 height 16
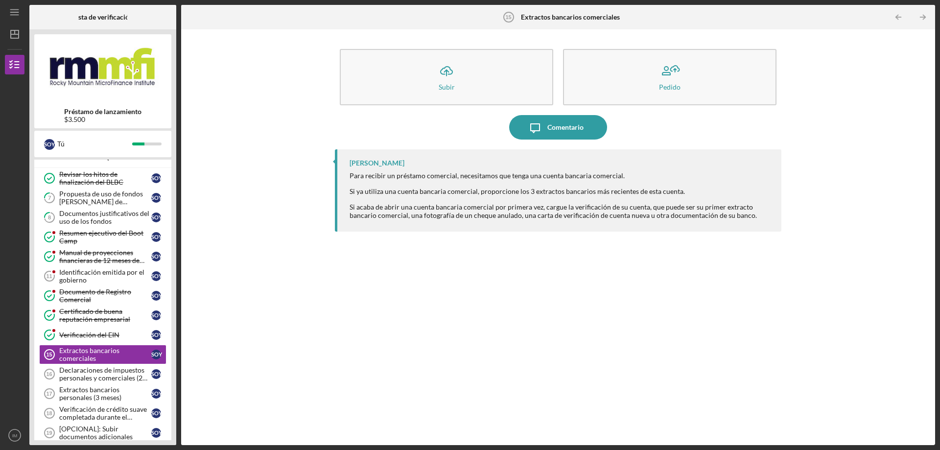
scroll to position [14, 0]
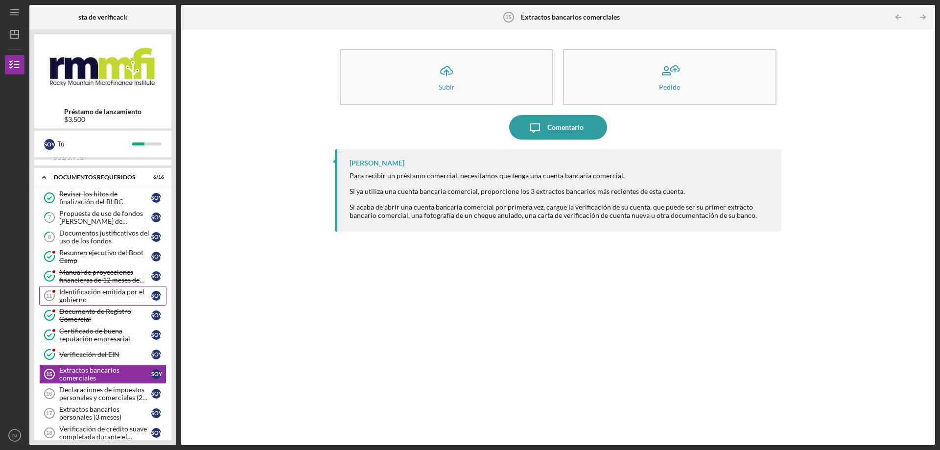
click at [89, 291] on font "Identificación emitida por el gobierno" at bounding box center [101, 296] width 85 height 16
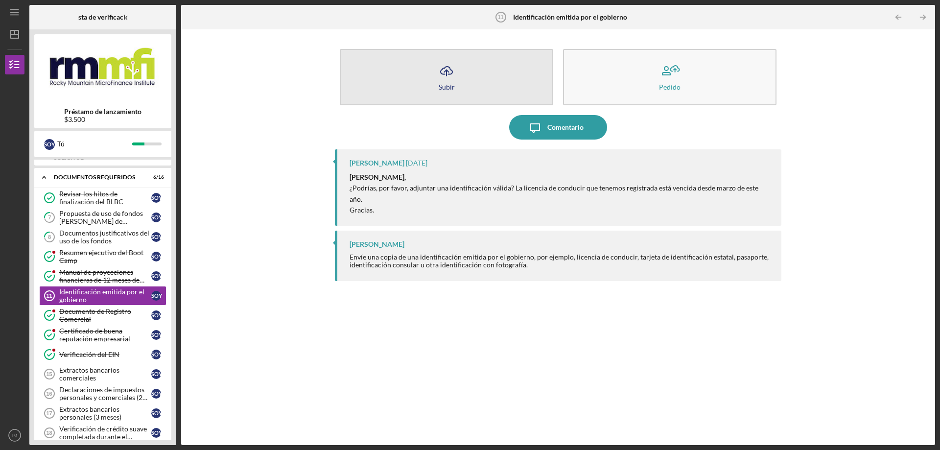
click at [447, 75] on icon "Icon/Upload" at bounding box center [446, 71] width 24 height 24
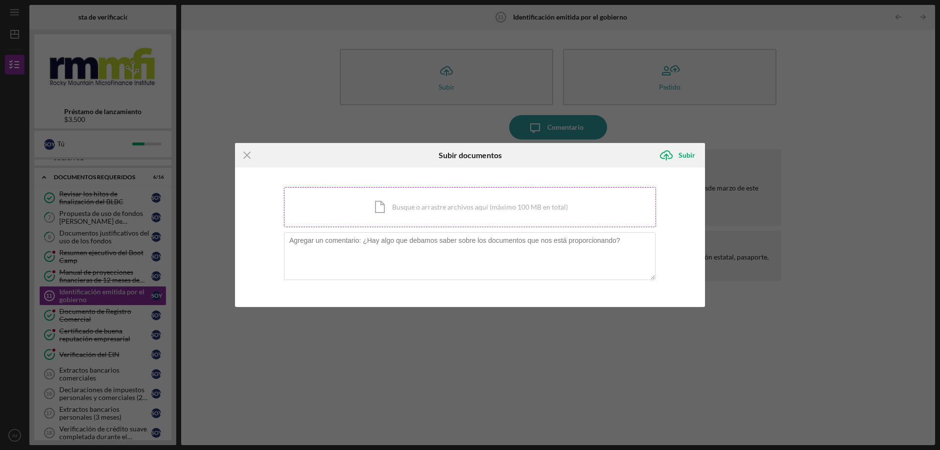
click at [387, 212] on div "Icon/Document Busque o arrastre archivos aquí (máximo 100 MB en total) Toque pa…" at bounding box center [470, 207] width 372 height 40
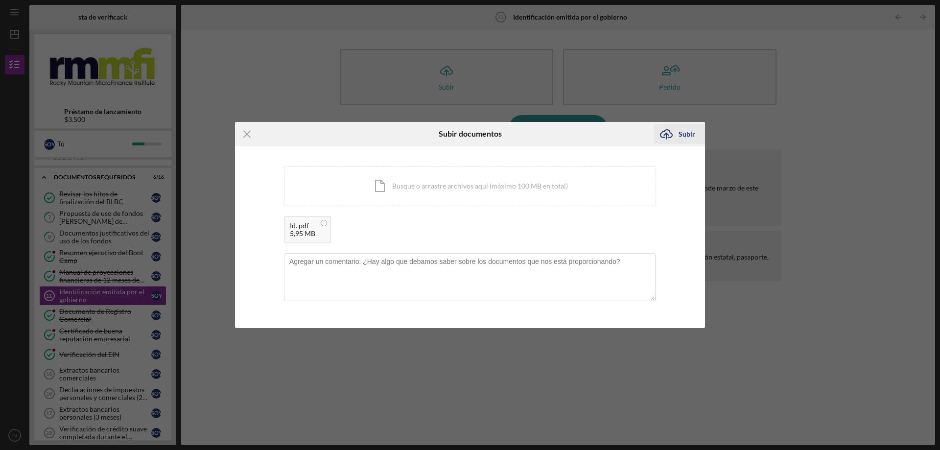
click at [683, 135] on font "Subir" at bounding box center [687, 134] width 17 height 8
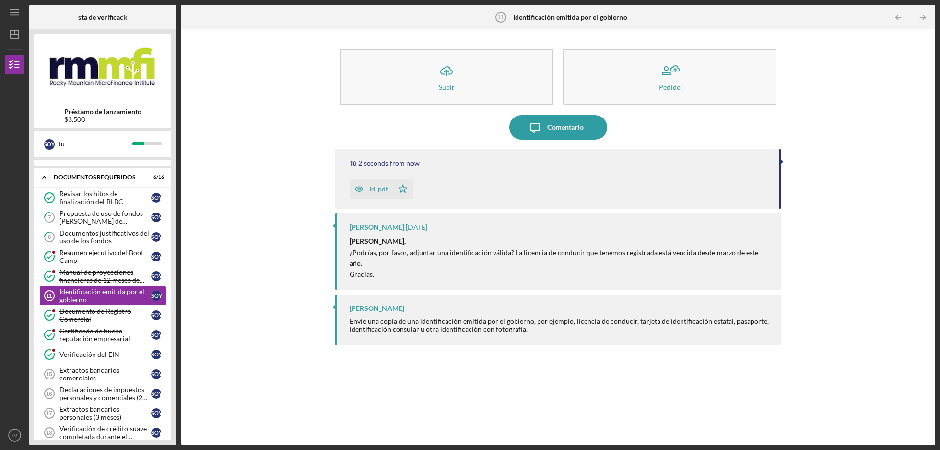
click at [214, 324] on div "Icon/Upload Subir Pedido Icon/Message Comentario Tú 2 seconds from now Id. pdf …" at bounding box center [558, 237] width 745 height 406
click at [86, 377] on font "Extractos bancarios comerciales" at bounding box center [89, 374] width 60 height 16
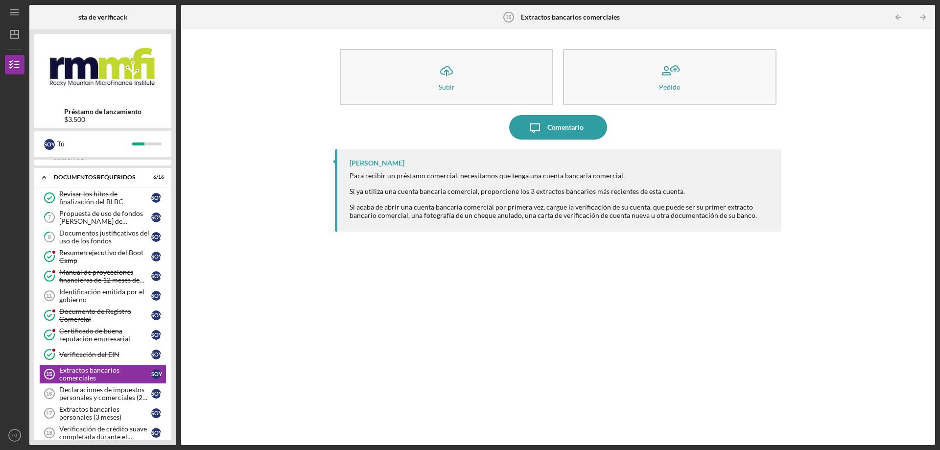
drag, startPoint x: 176, startPoint y: 264, endPoint x: 175, endPoint y: 234, distance: 29.9
click at [175, 234] on div "Lista de verificación Préstamo de lanzamiento $3.500 SOY ​ Tú Icon/Expander Det…" at bounding box center [482, 225] width 906 height 440
click at [174, 243] on div "Préstamo de lanzamiento $3.500 SOY ​ Tú Icon/Expander Detalles de elegibilidad …" at bounding box center [102, 237] width 147 height 416
click at [71, 234] on font "Documentos justificativos del uso de los fondos" at bounding box center [104, 237] width 90 height 16
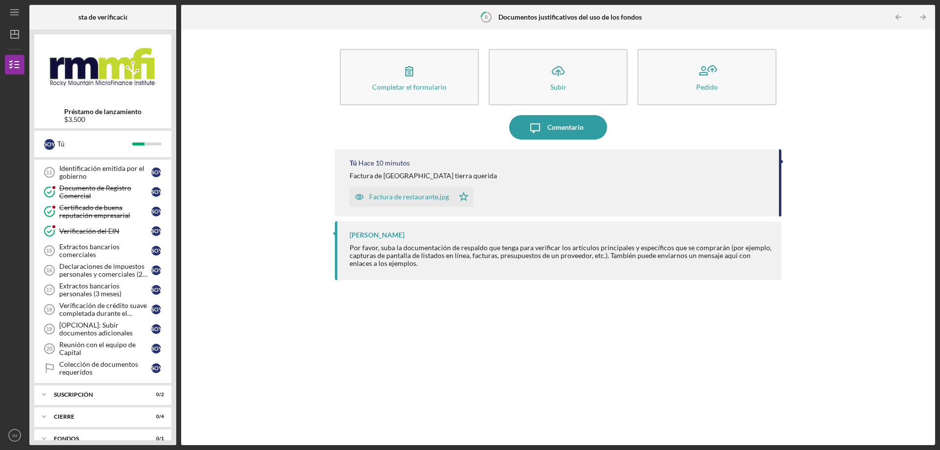
scroll to position [151, 0]
